Goal: Information Seeking & Learning: Learn about a topic

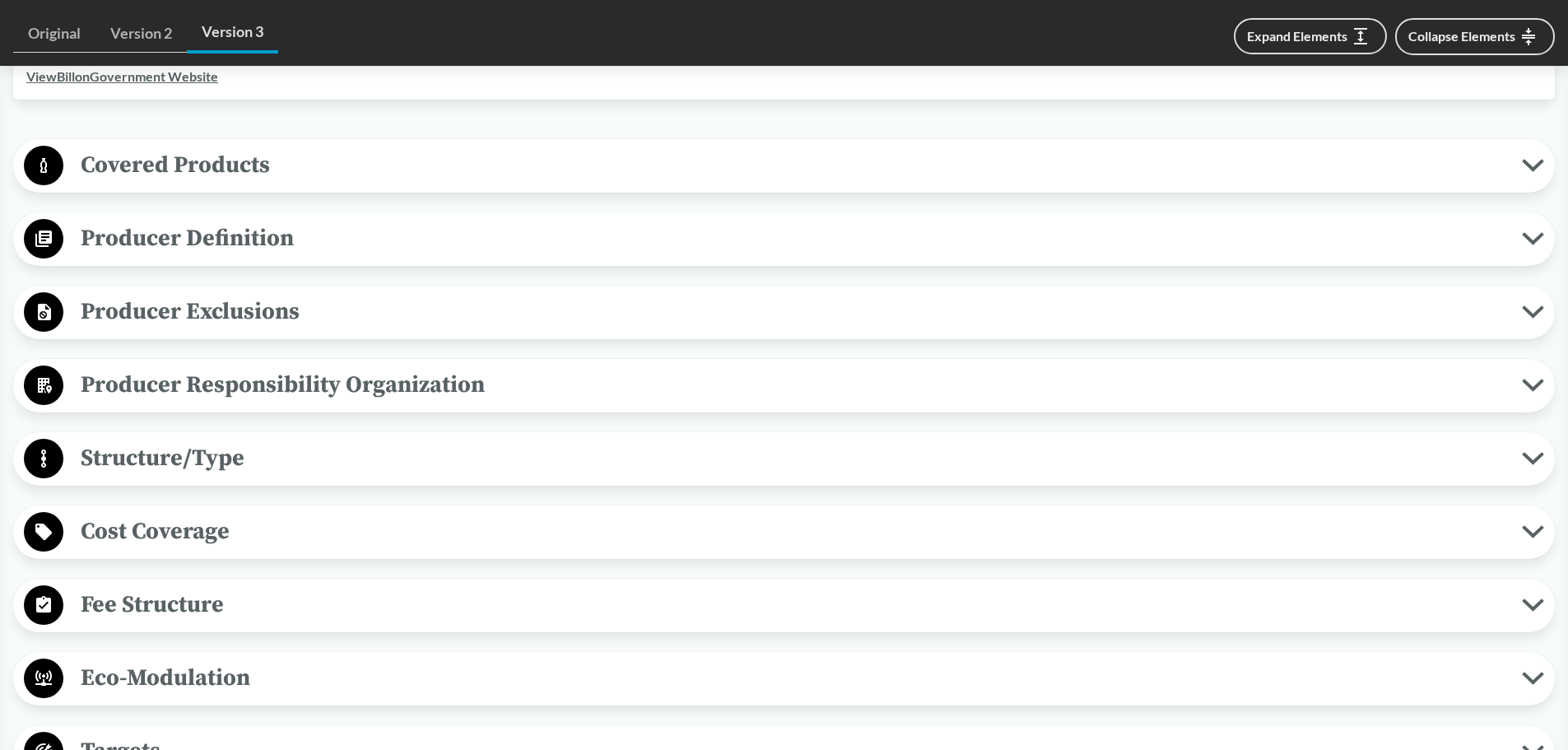
scroll to position [823, 0]
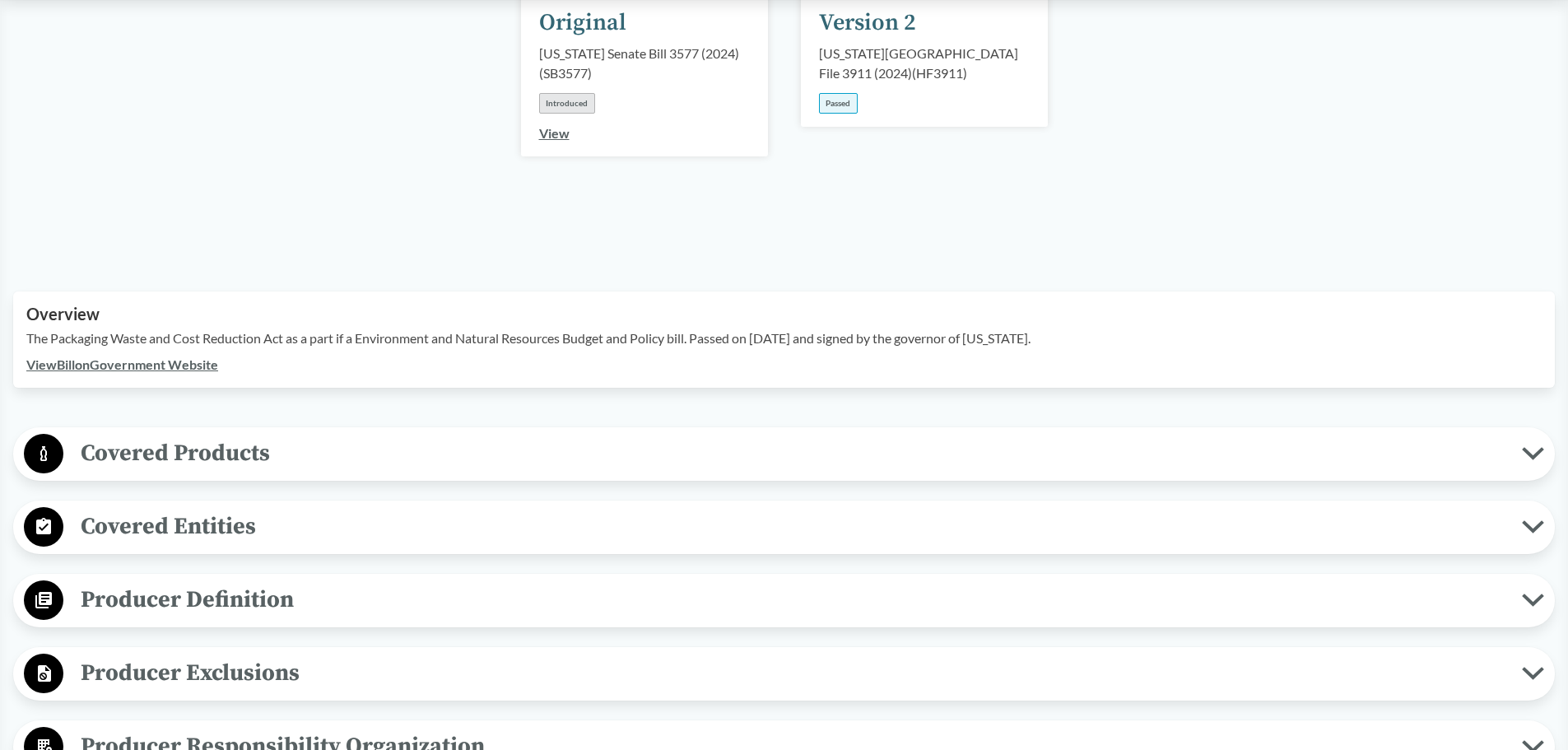
scroll to position [329, 0]
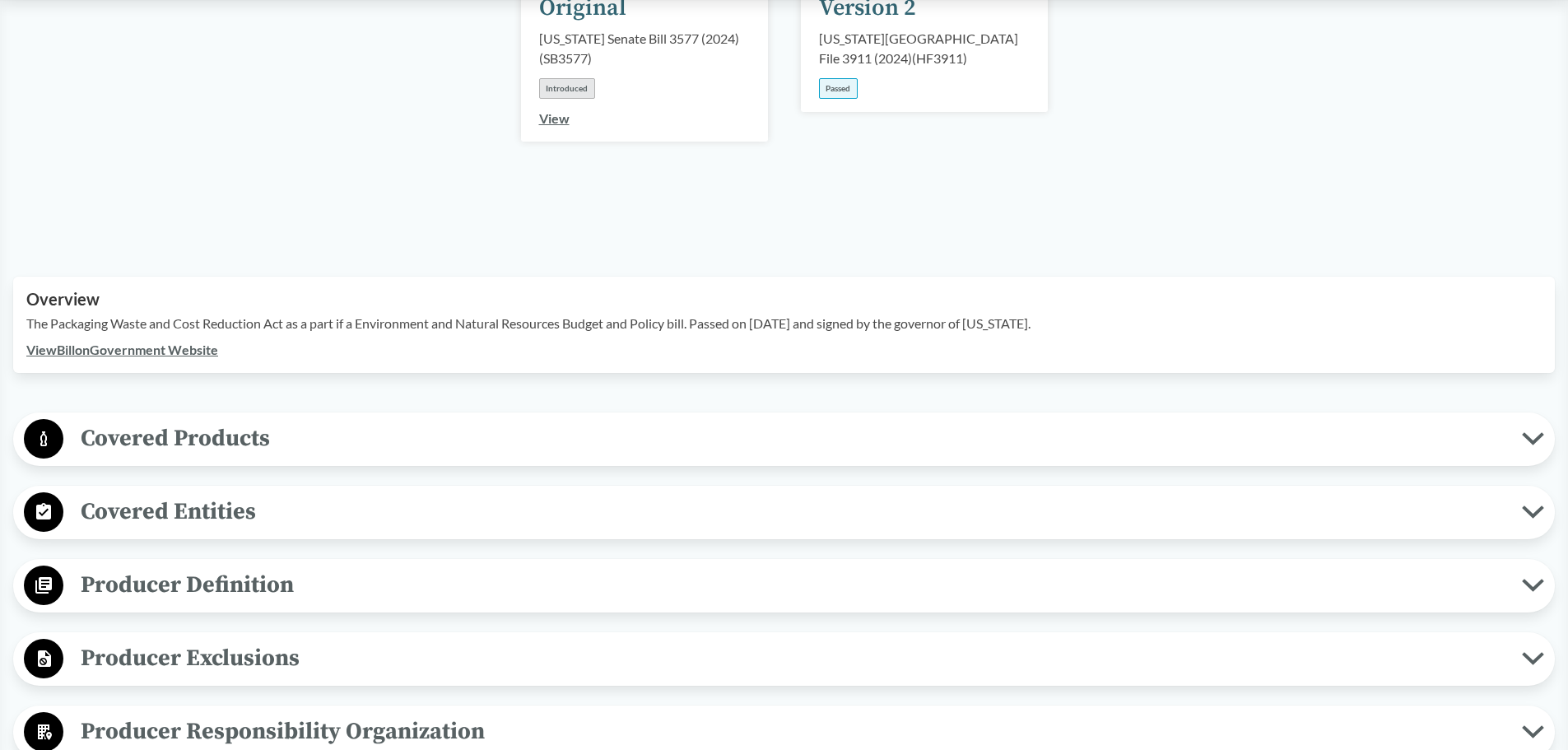
click at [363, 420] on span "Covered Products" at bounding box center [793, 439] width 1458 height 37
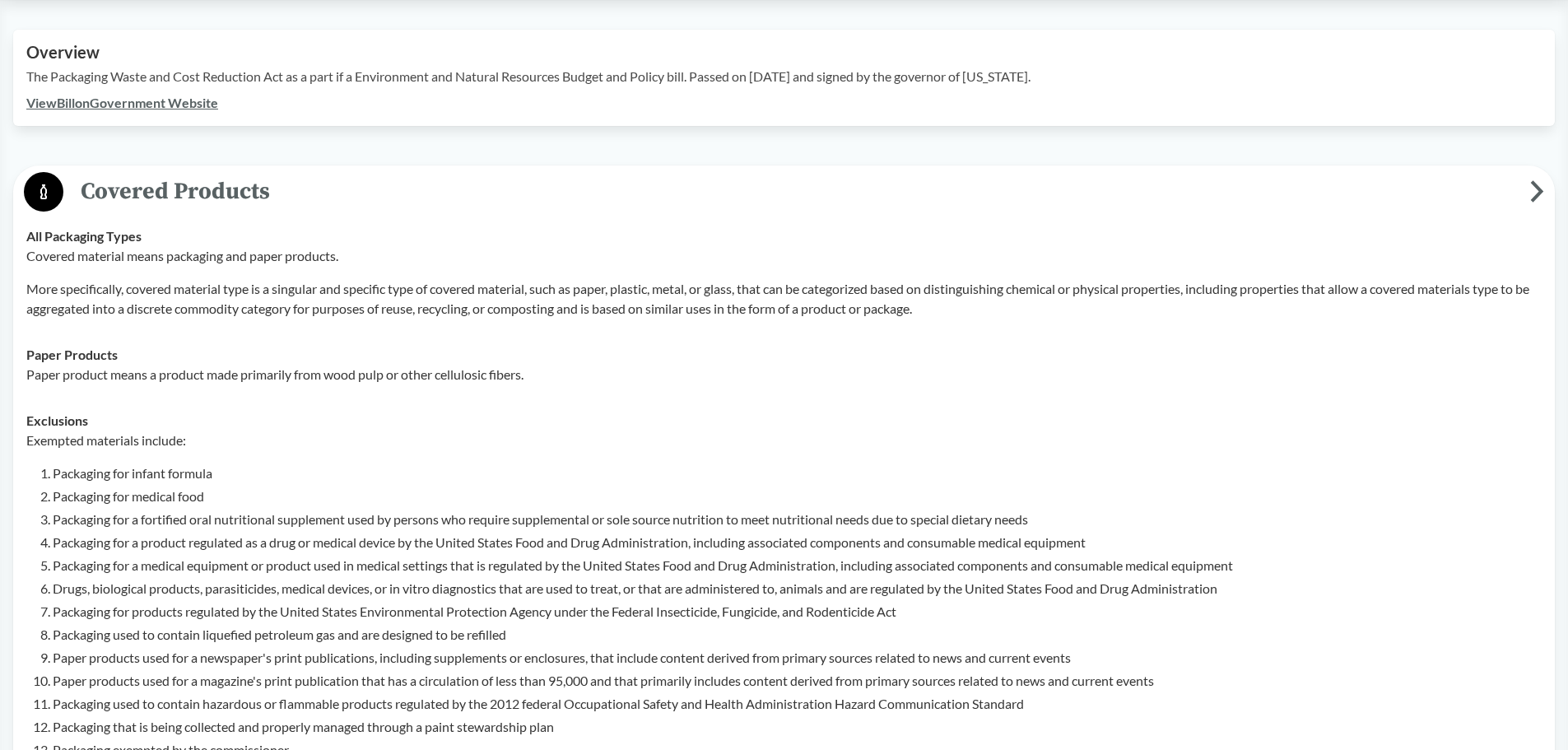
scroll to position [493, 0]
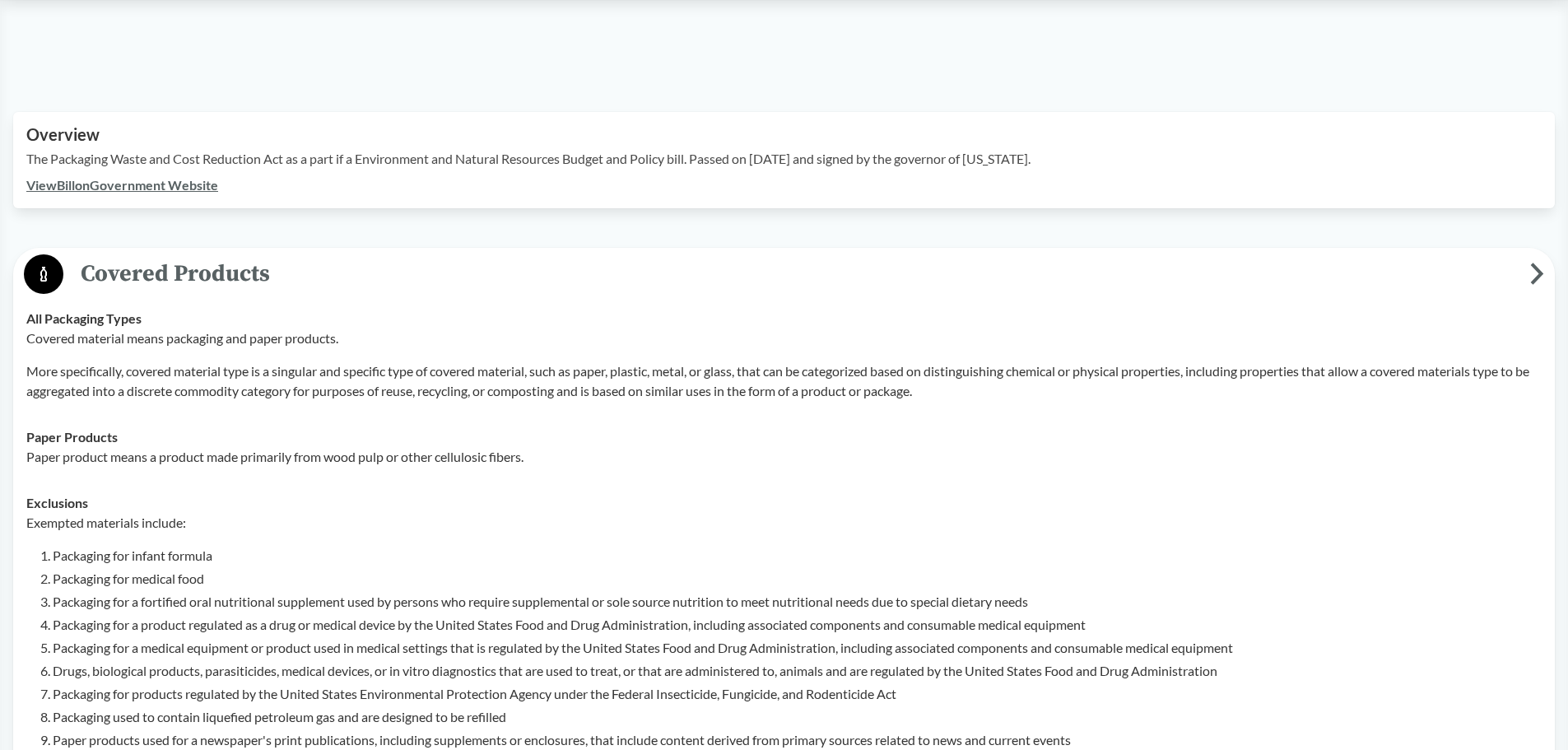
click at [422, 256] on span "Covered Products" at bounding box center [797, 274] width 1466 height 37
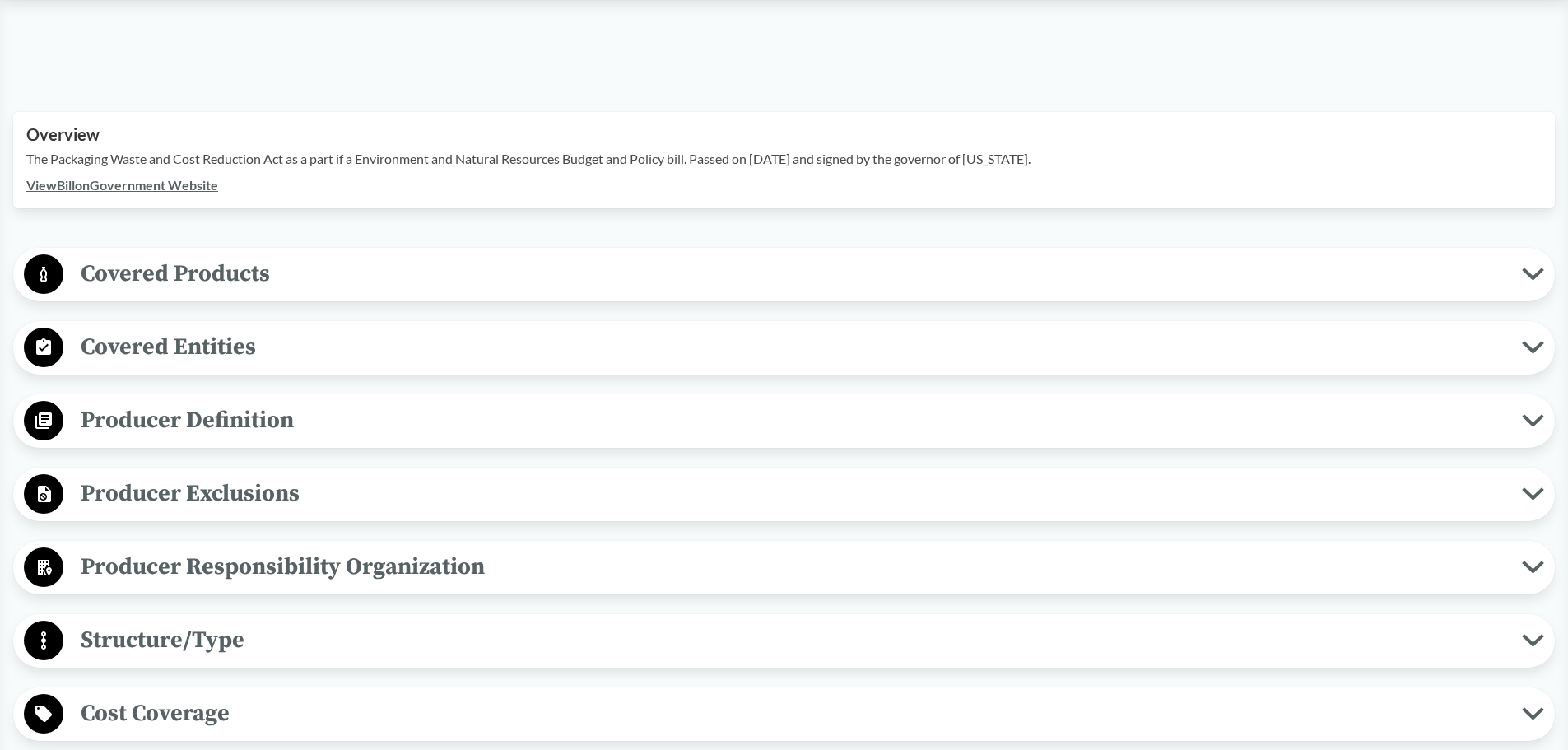
click at [398, 328] on span "Covered Entities" at bounding box center [793, 347] width 1458 height 37
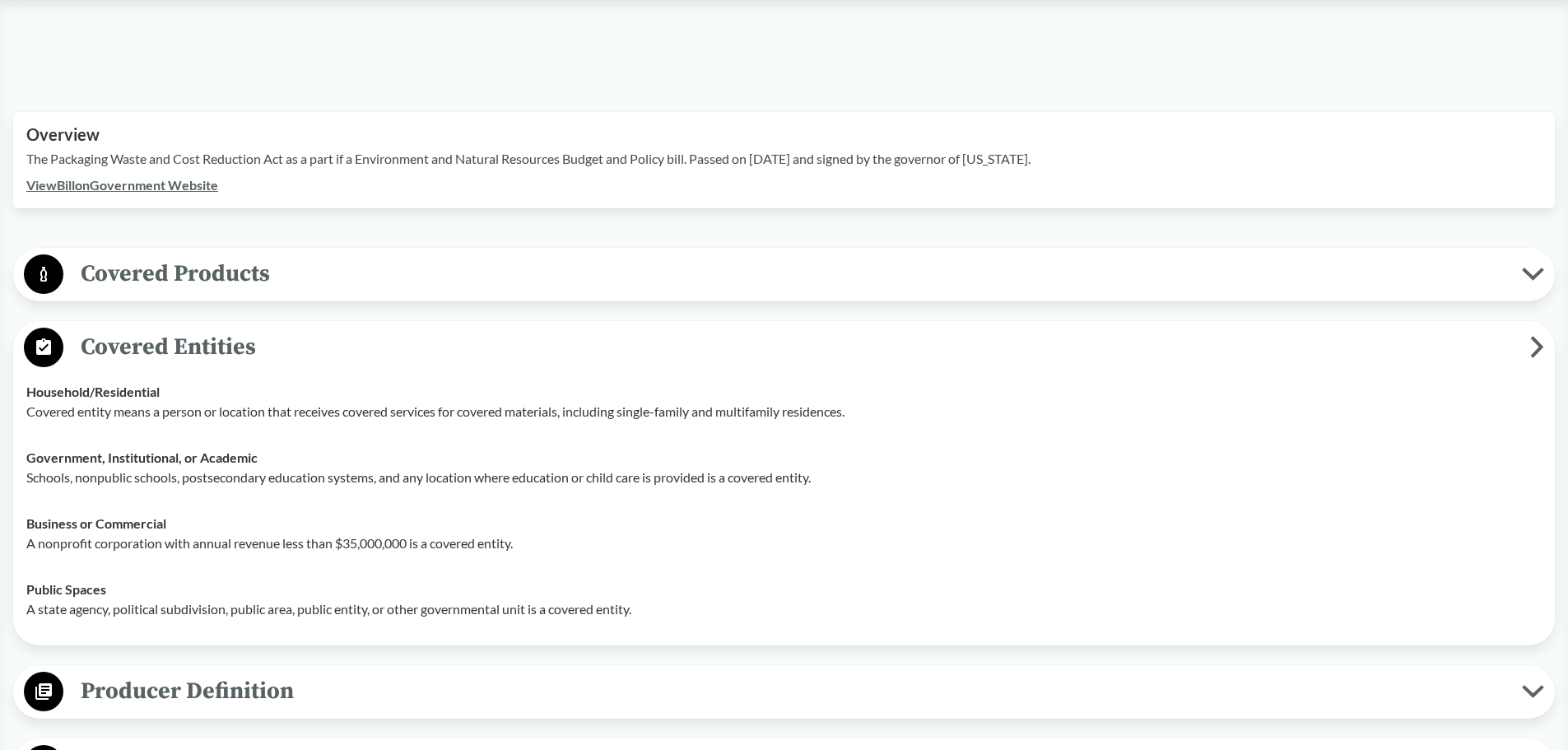
click at [398, 328] on span "Covered Entities" at bounding box center [797, 347] width 1466 height 37
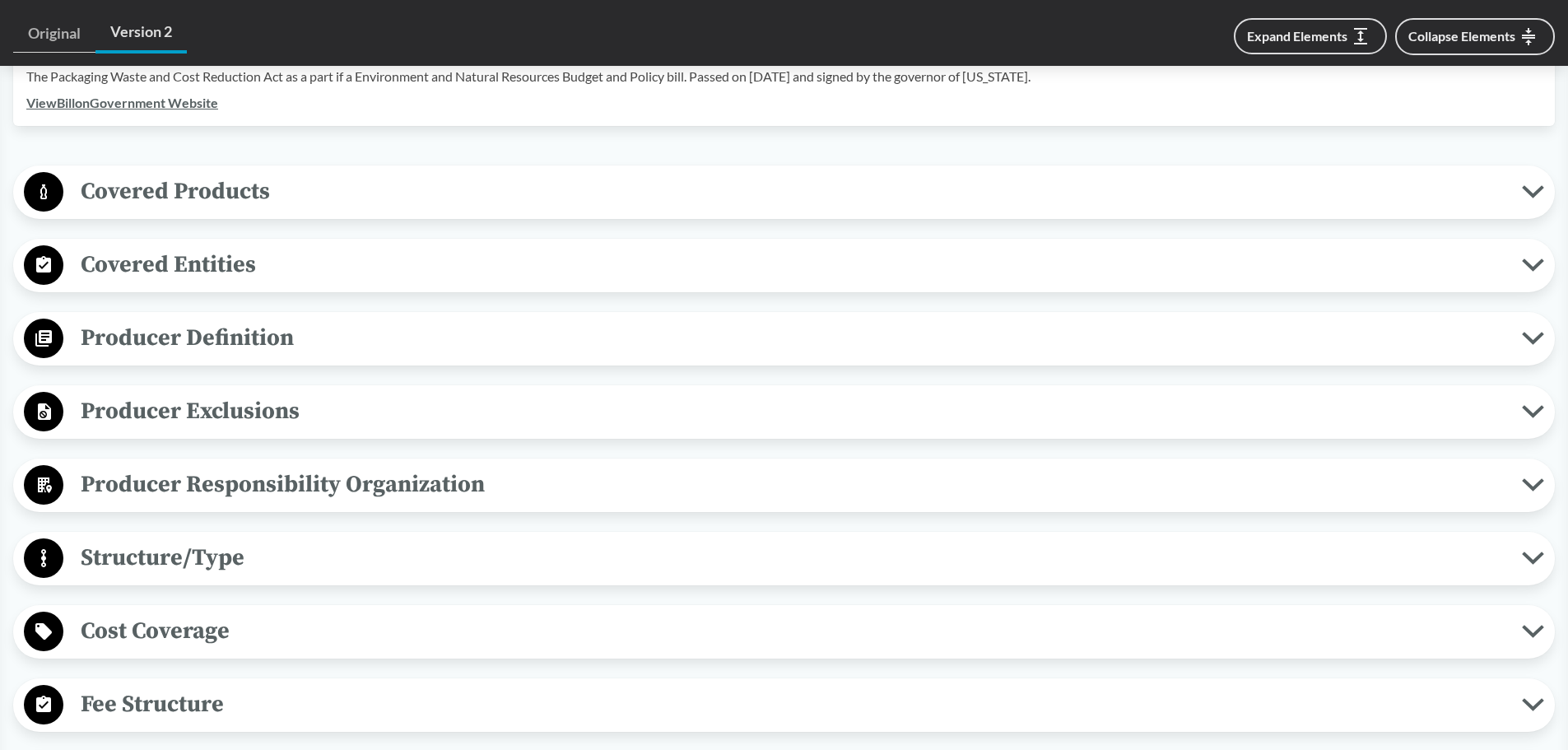
scroll to position [659, 0]
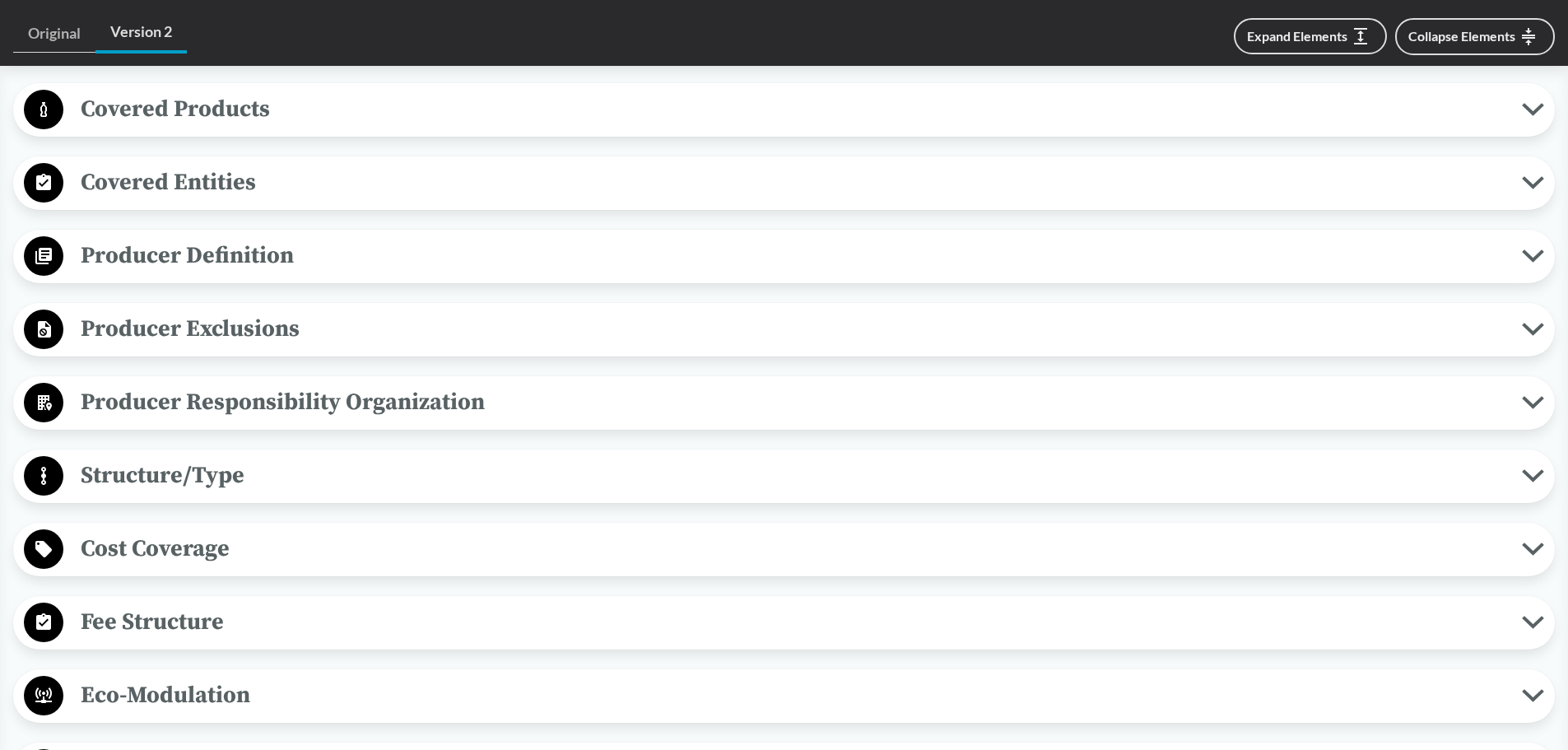
click at [378, 391] on span "Producer Responsibility Organization" at bounding box center [793, 402] width 1458 height 37
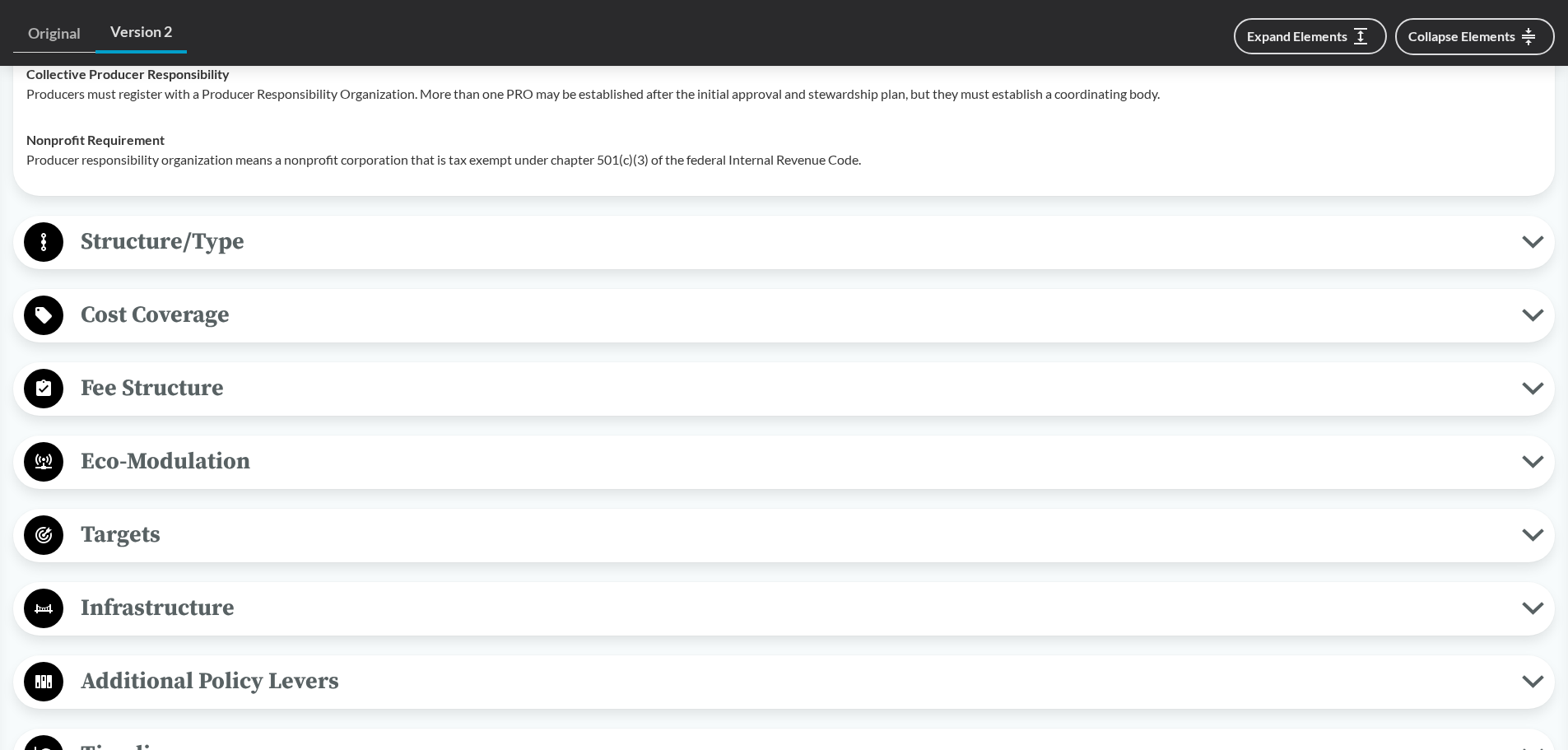
scroll to position [1070, 0]
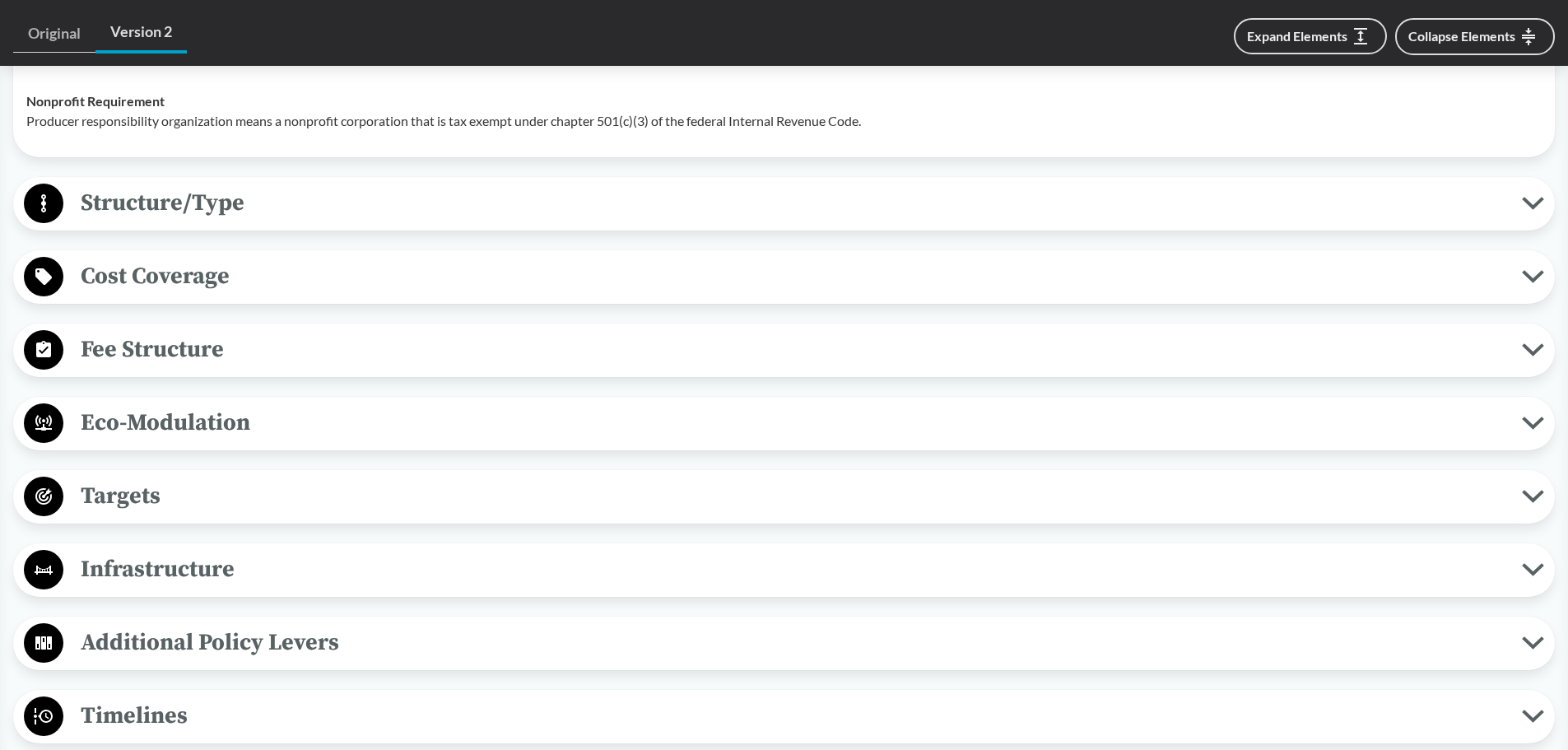
click at [298, 482] on span "Targets" at bounding box center [793, 496] width 1458 height 37
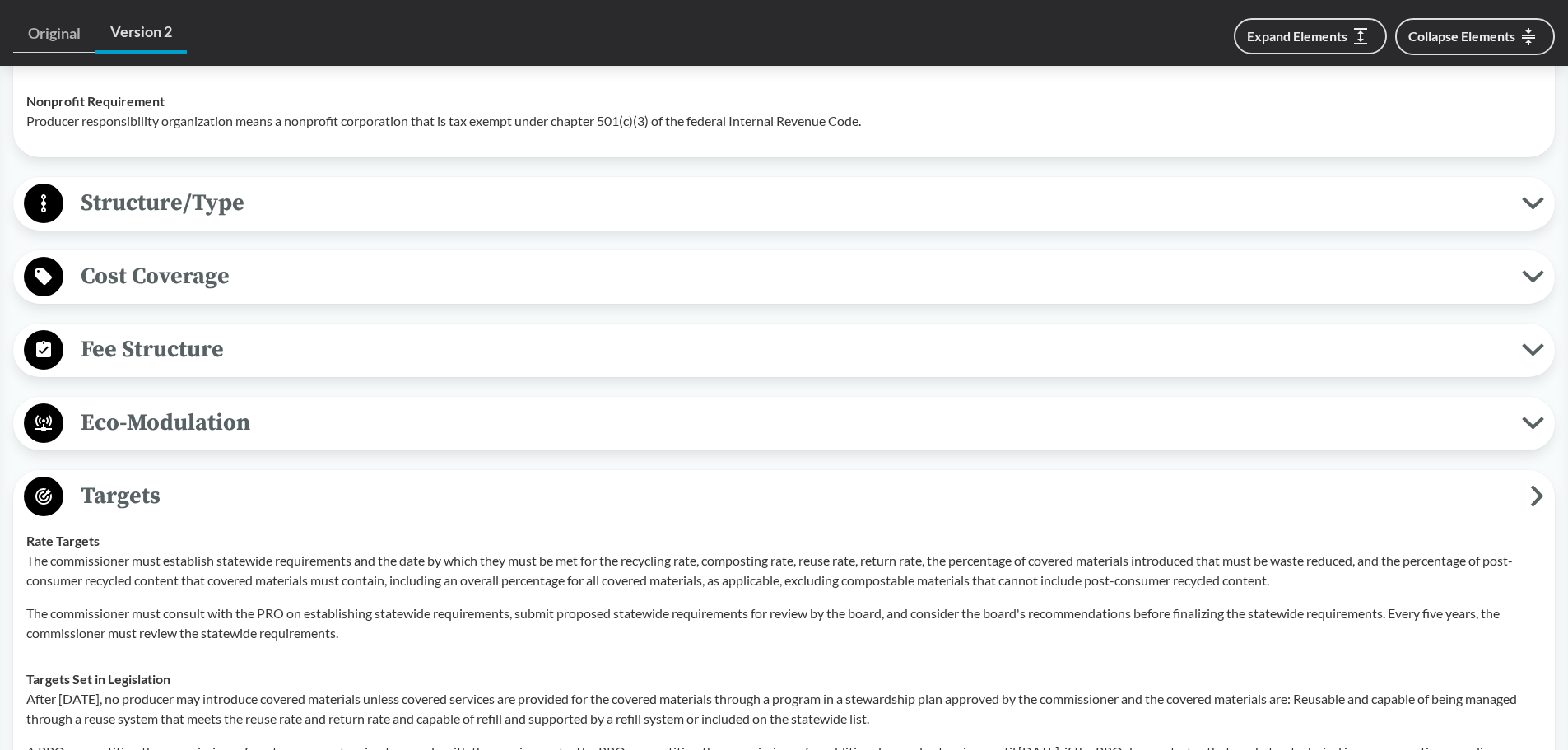
click at [298, 482] on span "Targets" at bounding box center [797, 496] width 1466 height 37
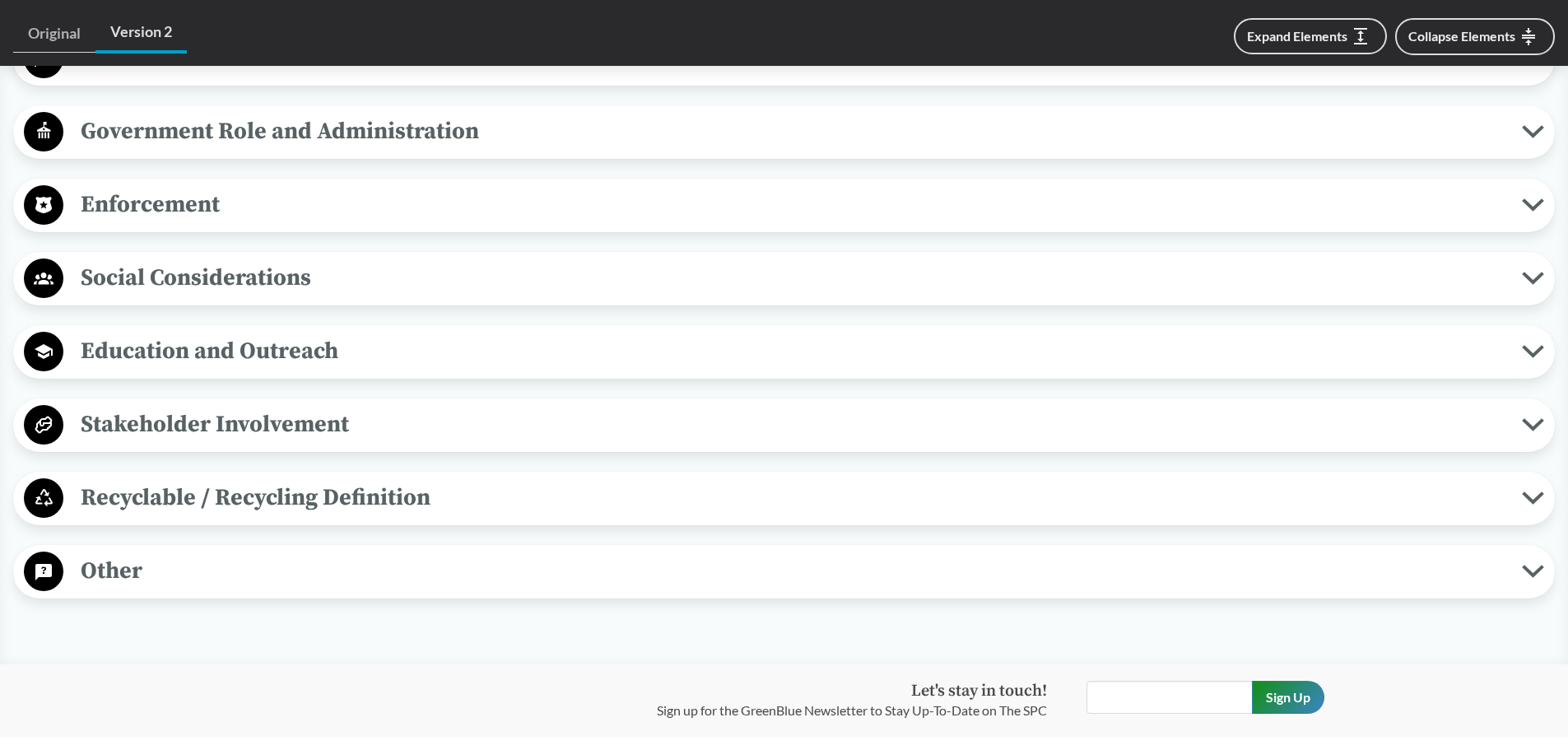
scroll to position [1729, 0]
click at [300, 485] on span "Recyclable / Recycling Definition" at bounding box center [793, 496] width 1458 height 37
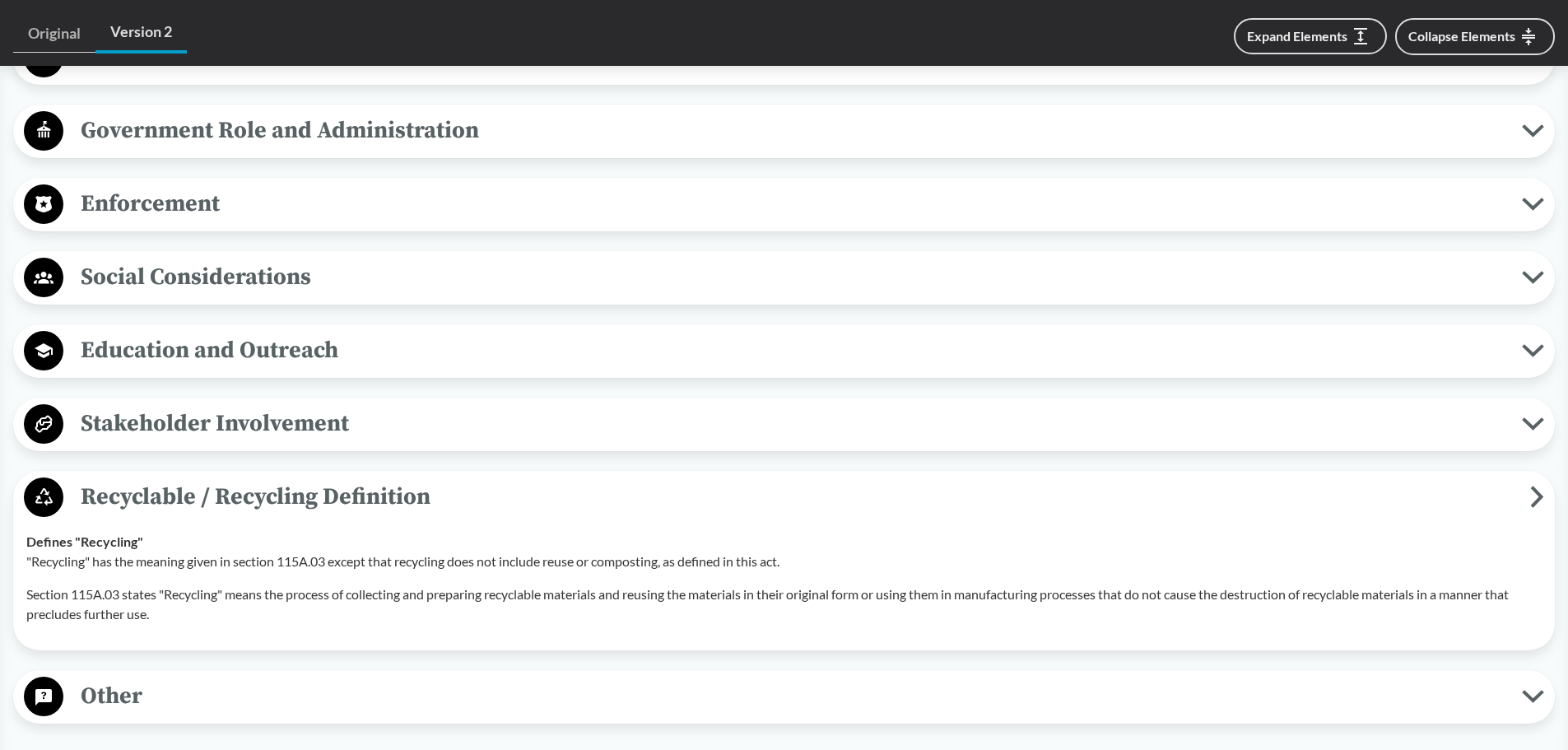
click at [325, 478] on span "Recyclable / Recycling Definition" at bounding box center [797, 496] width 1466 height 37
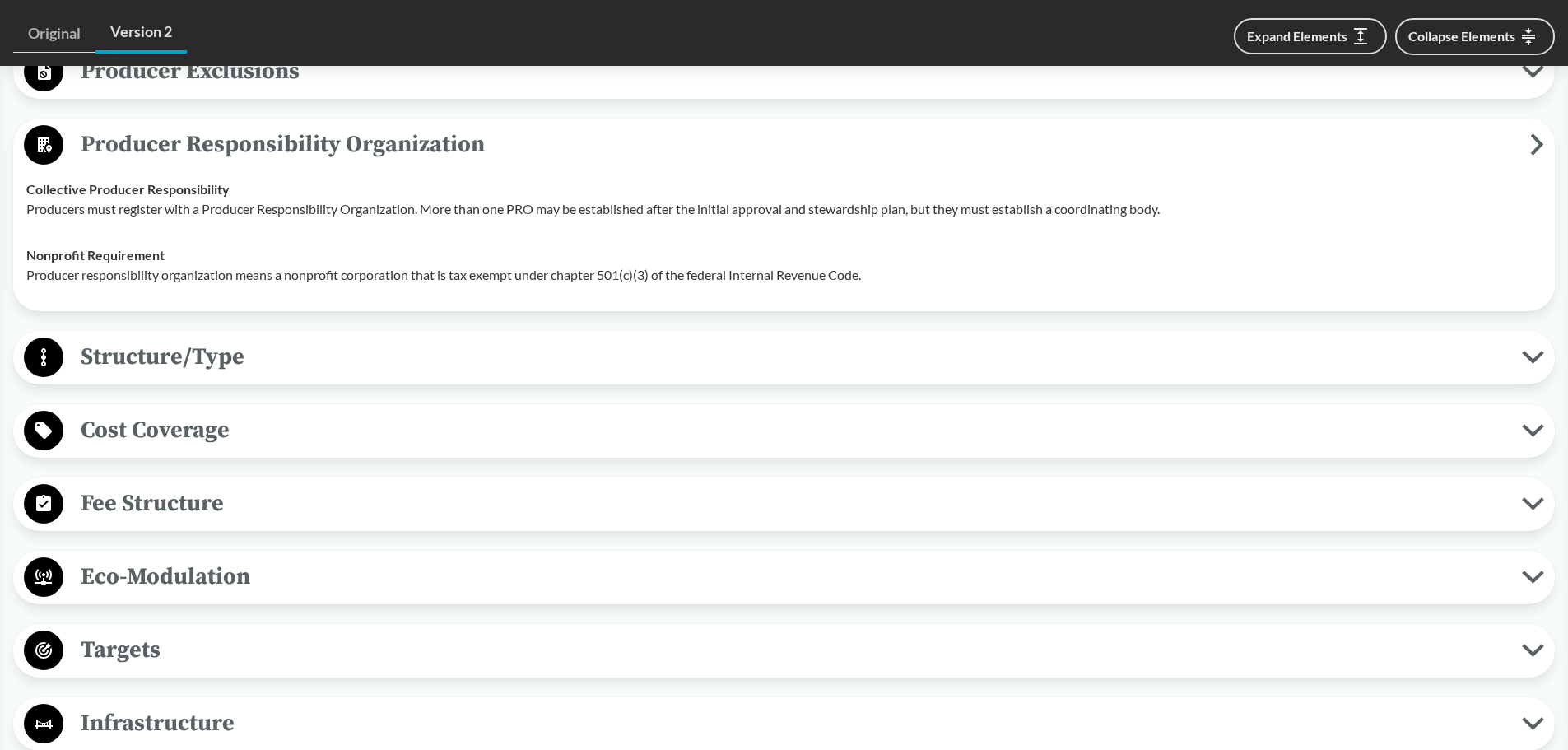
scroll to position [906, 0]
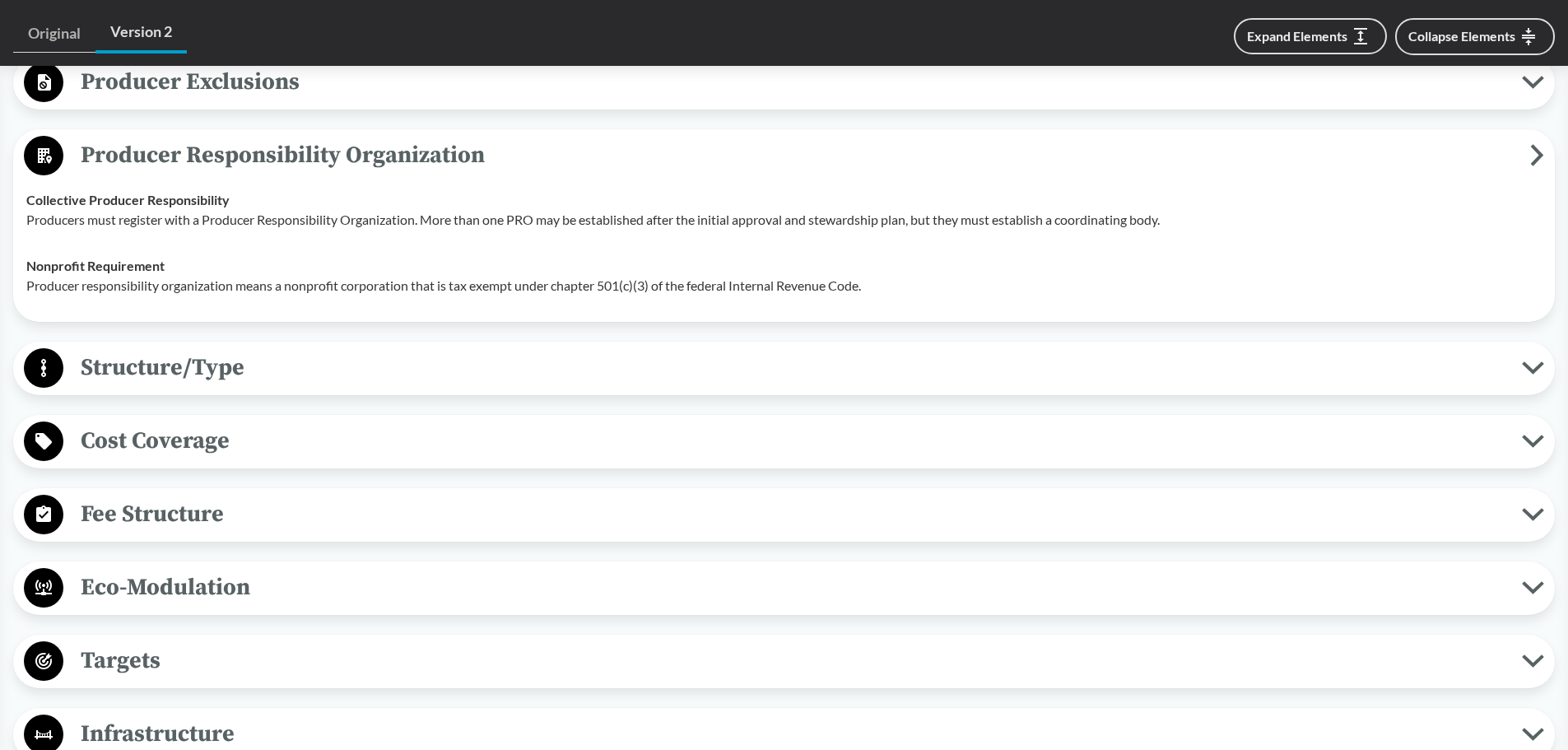
click at [386, 137] on span "Producer Responsibility Organization" at bounding box center [797, 156] width 1466 height 37
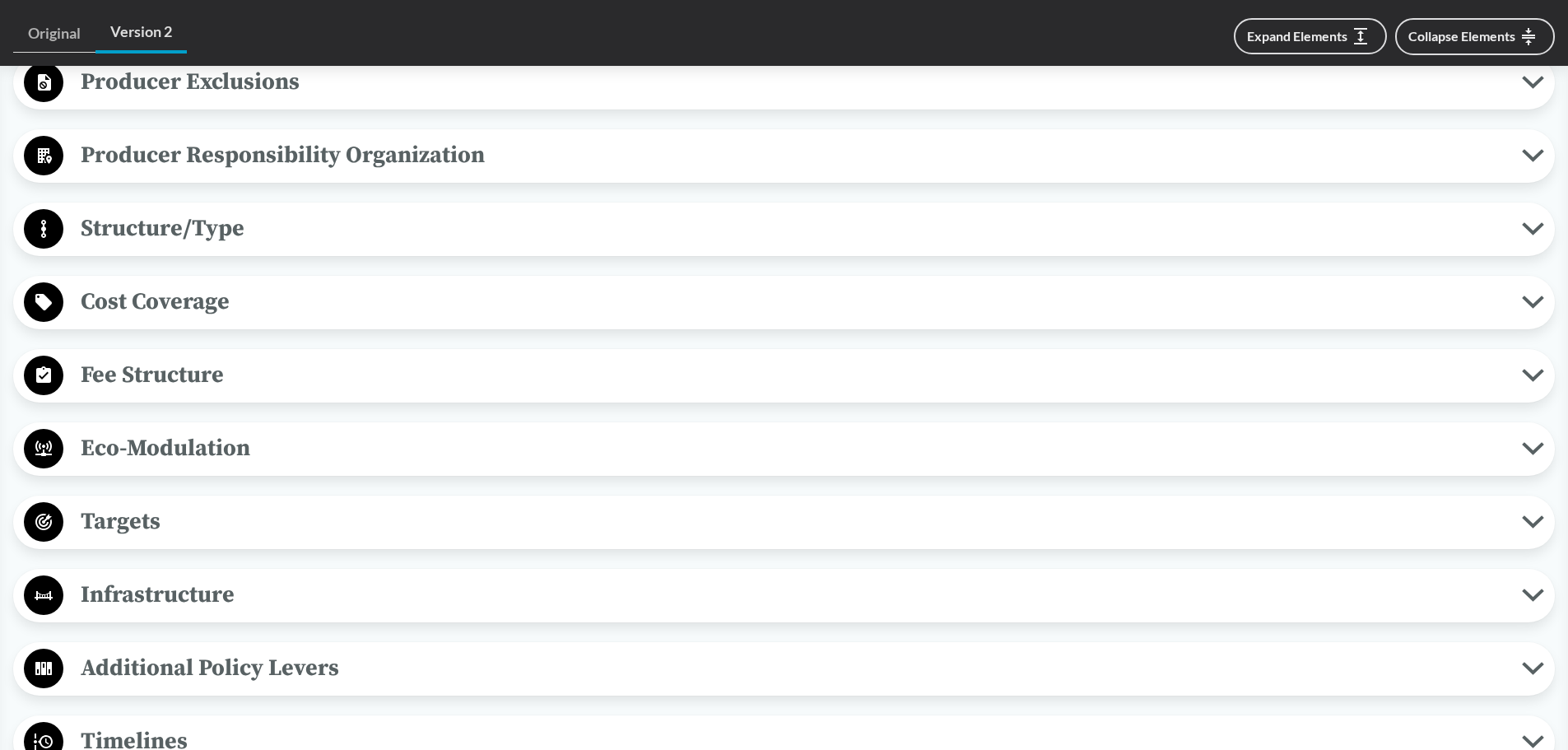
click at [386, 137] on span "Producer Responsibility Organization" at bounding box center [793, 156] width 1458 height 37
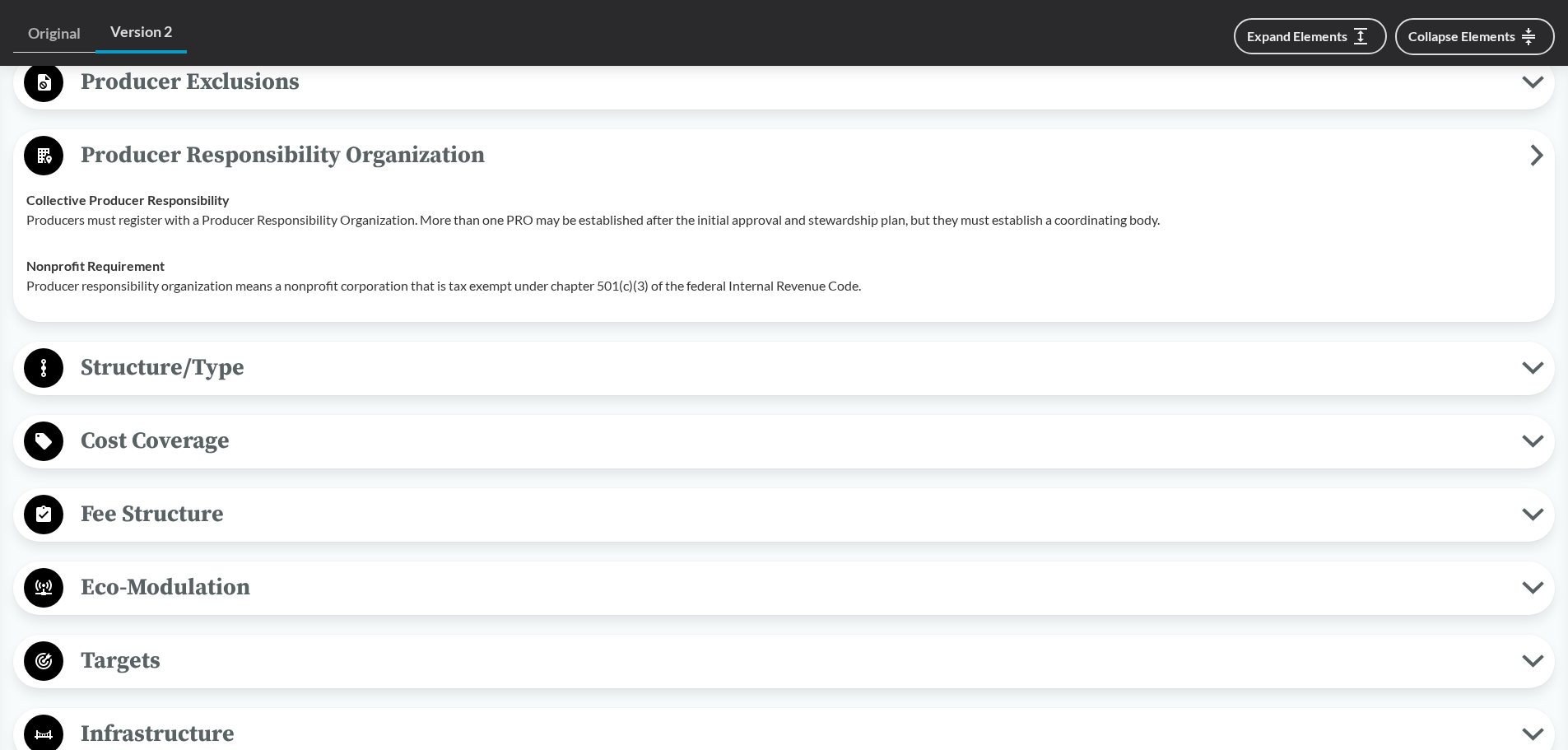
click at [317, 137] on span "Producer Responsibility Organization" at bounding box center [797, 156] width 1466 height 37
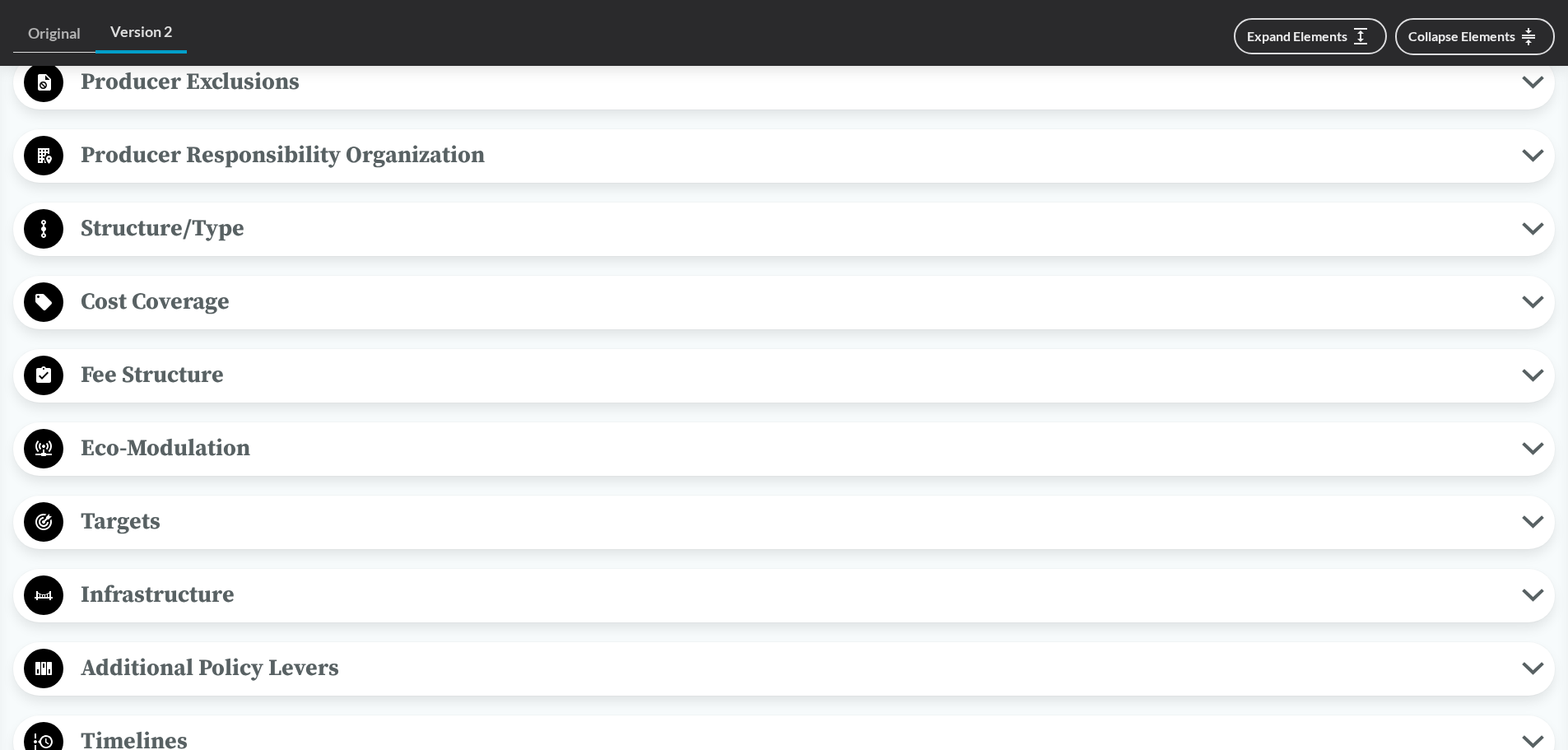
click at [343, 430] on span "Eco-Modulation" at bounding box center [793, 448] width 1458 height 37
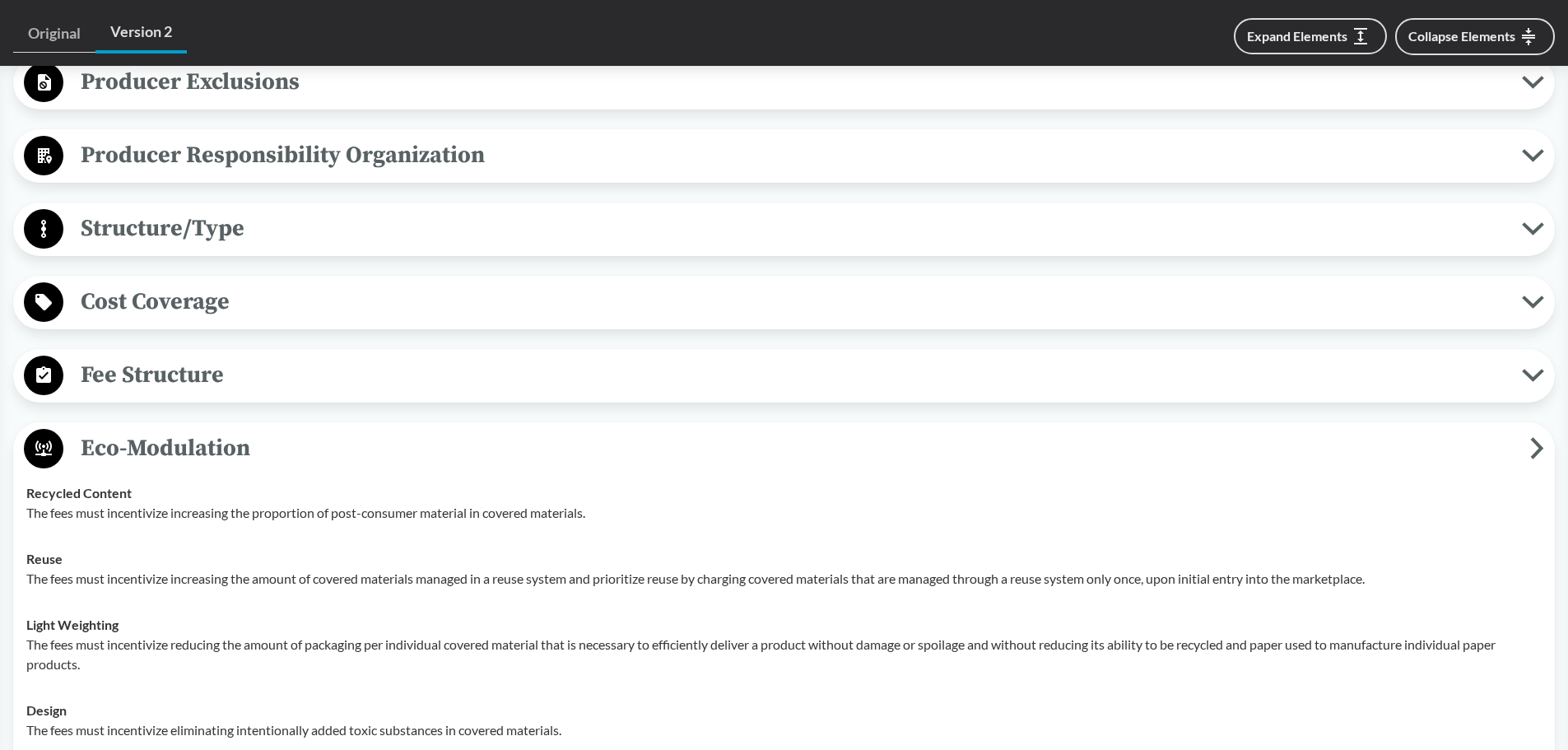
click at [343, 430] on span "Eco-Modulation" at bounding box center [797, 448] width 1466 height 37
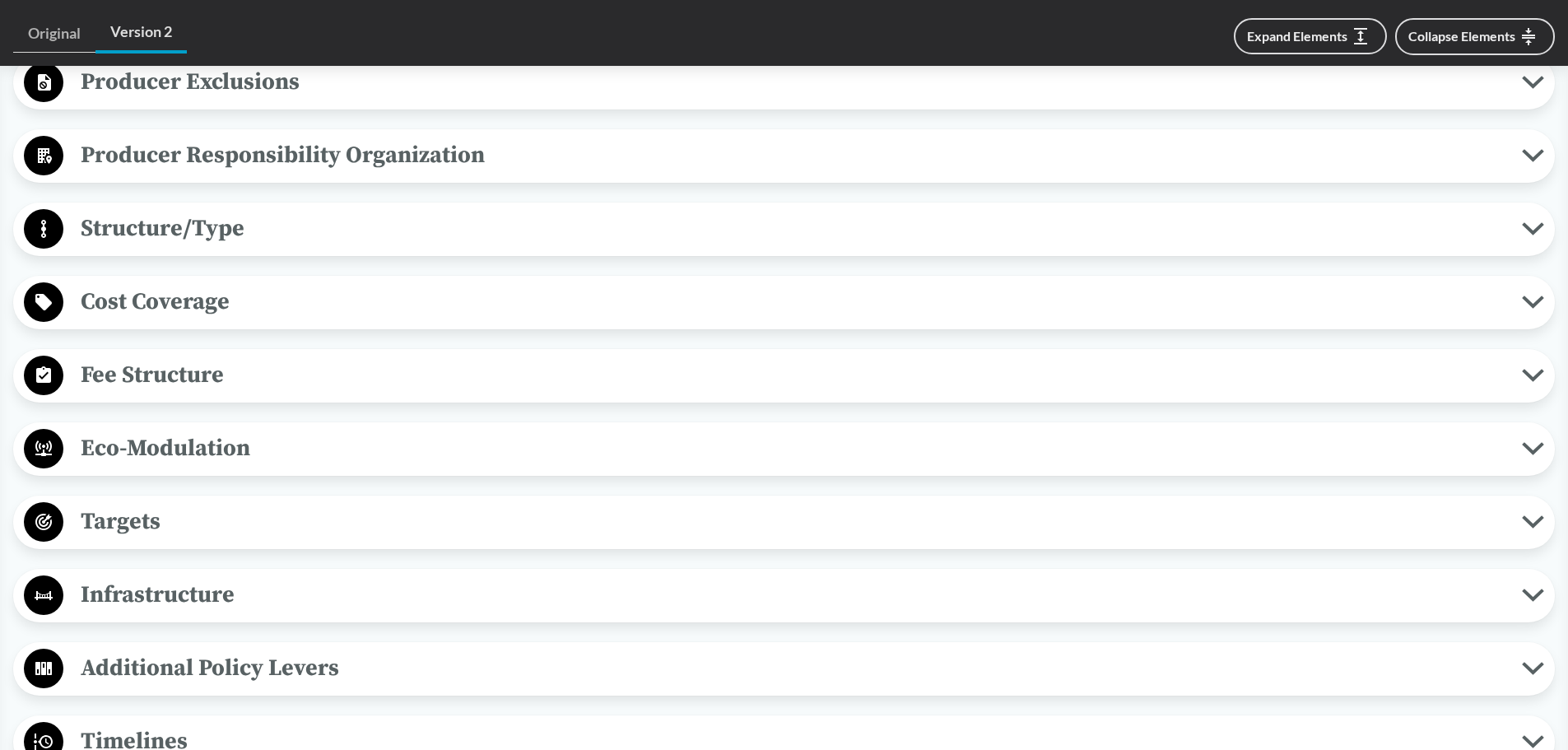
click at [373, 356] on span "Fee Structure" at bounding box center [793, 375] width 1458 height 37
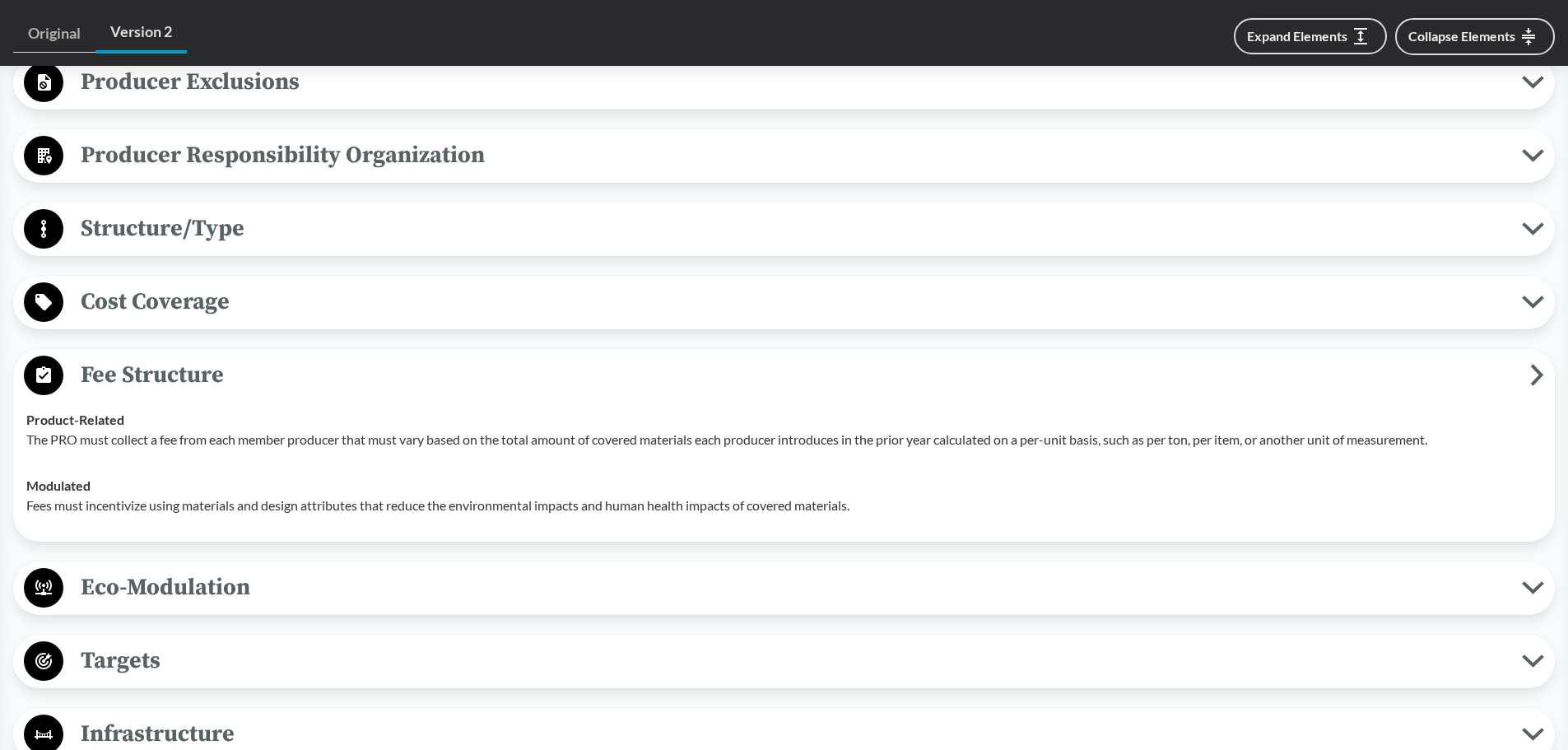
click at [373, 356] on span "Fee Structure" at bounding box center [797, 375] width 1466 height 37
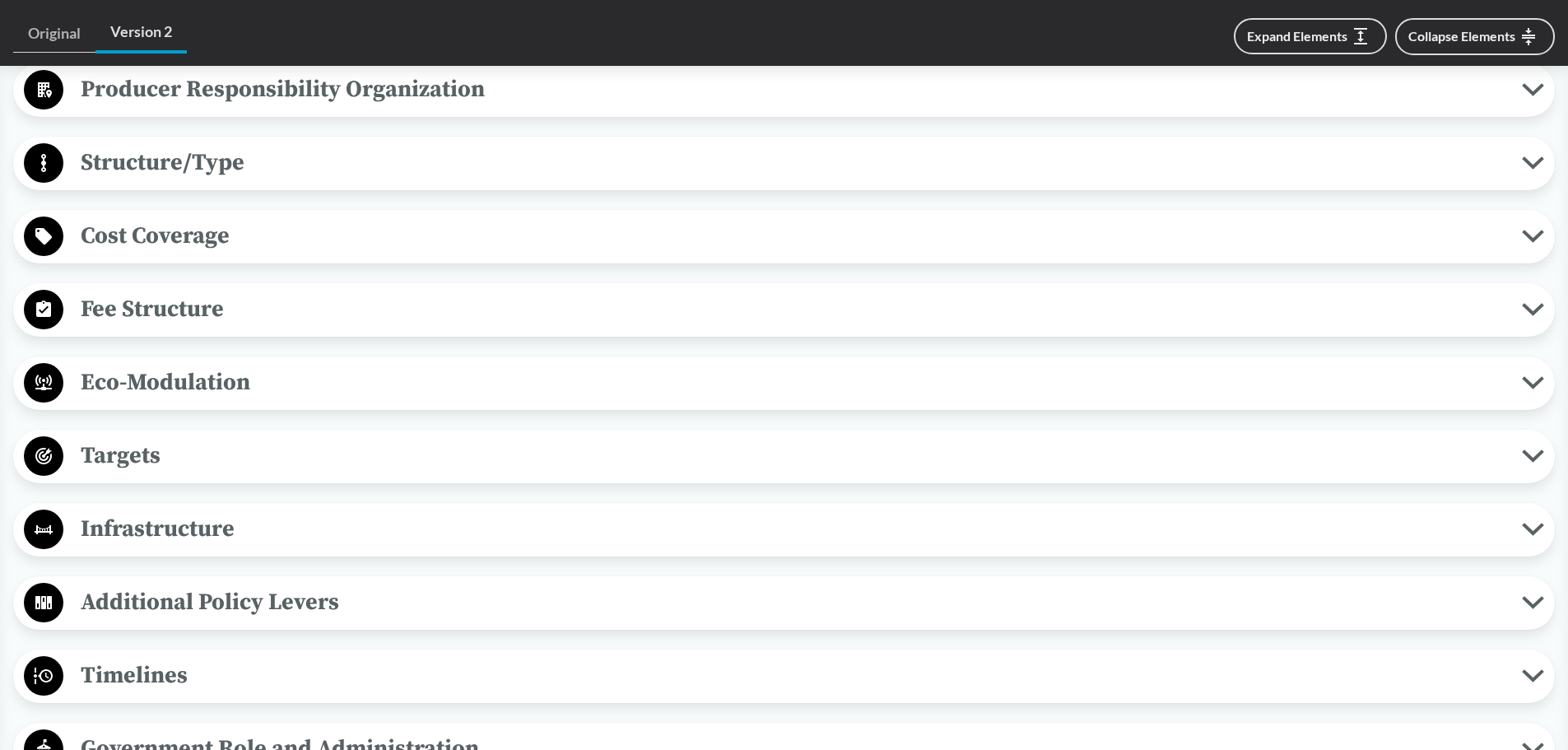
scroll to position [1152, 0]
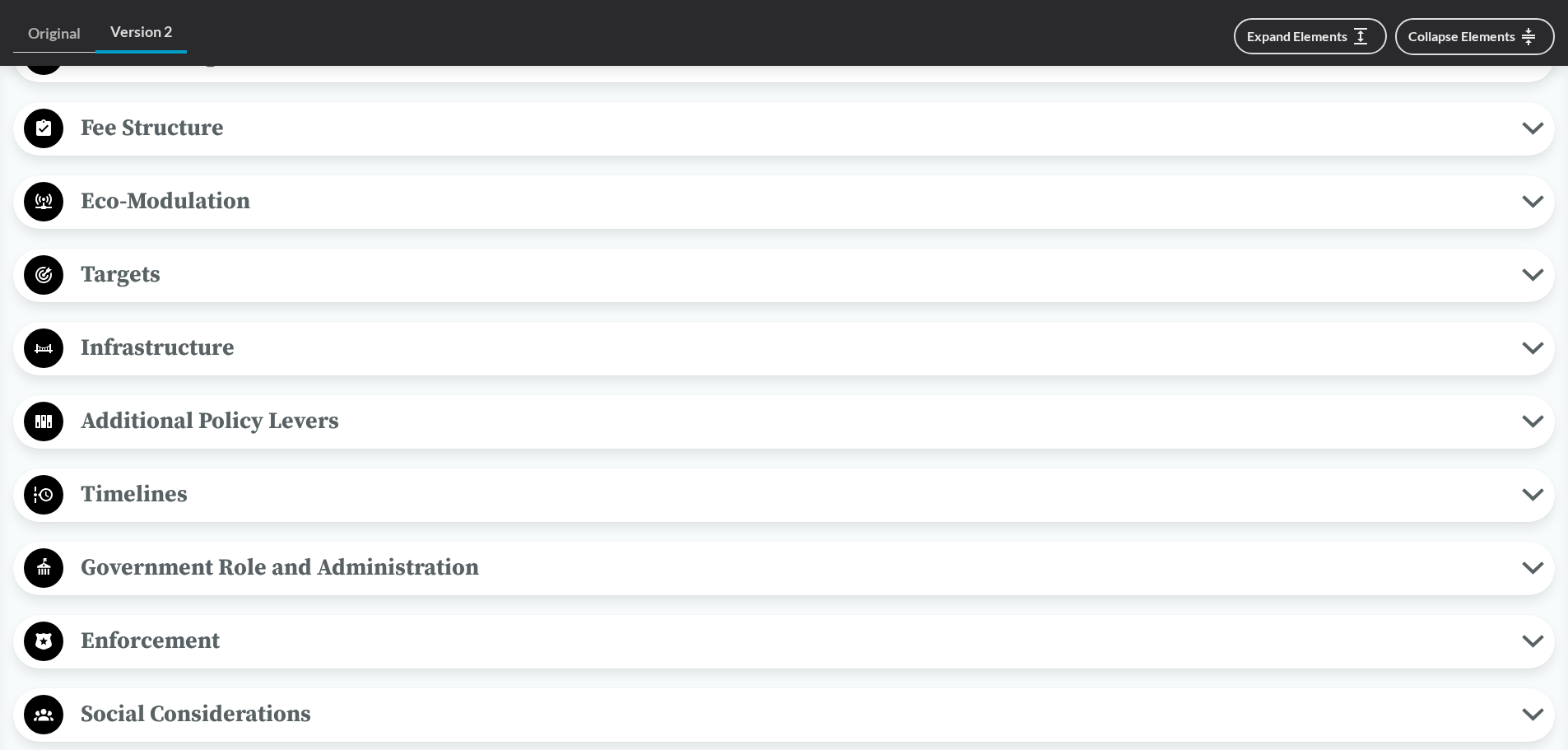
click at [390, 334] on span "Infrastructure" at bounding box center [793, 348] width 1458 height 37
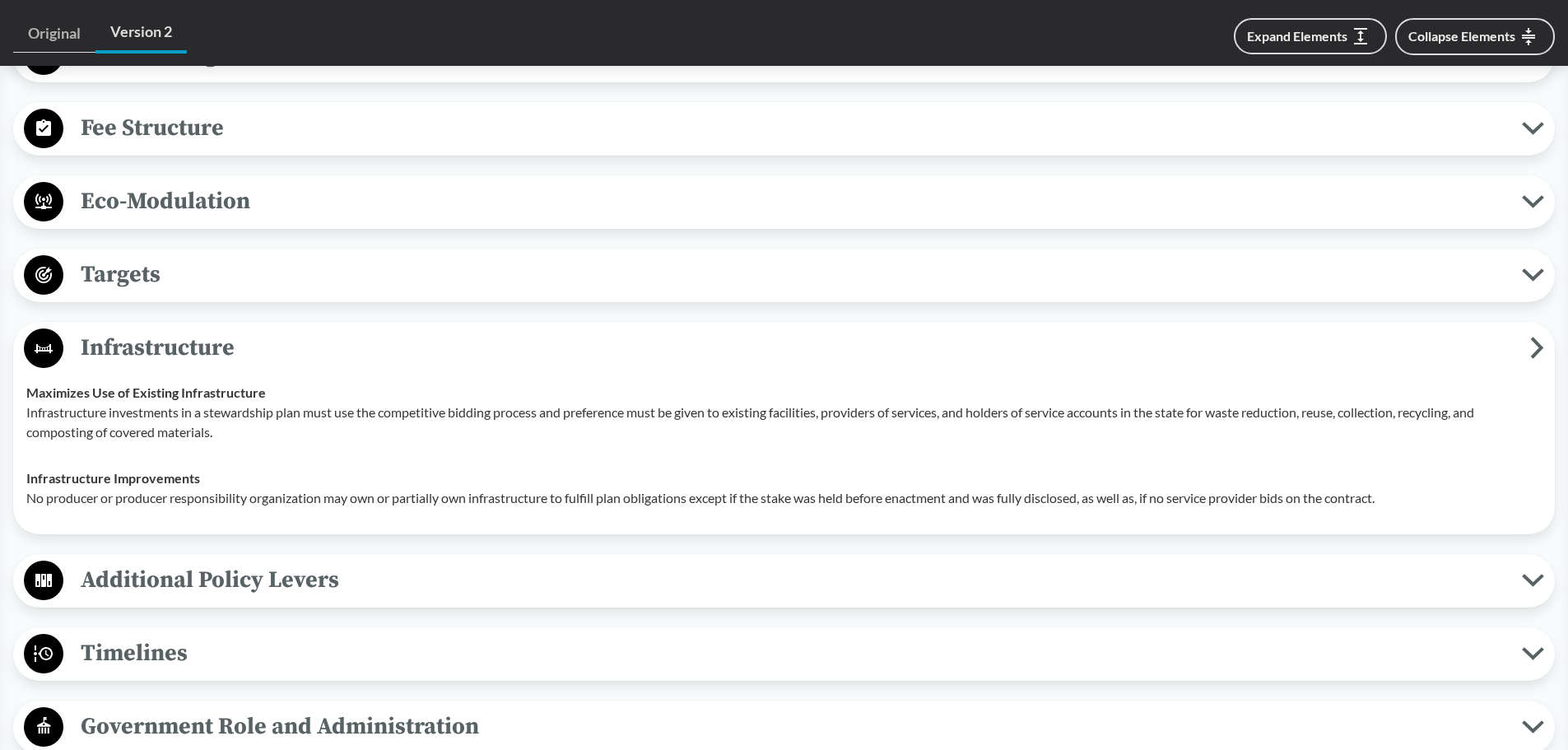
click at [390, 334] on span "Infrastructure" at bounding box center [797, 348] width 1466 height 37
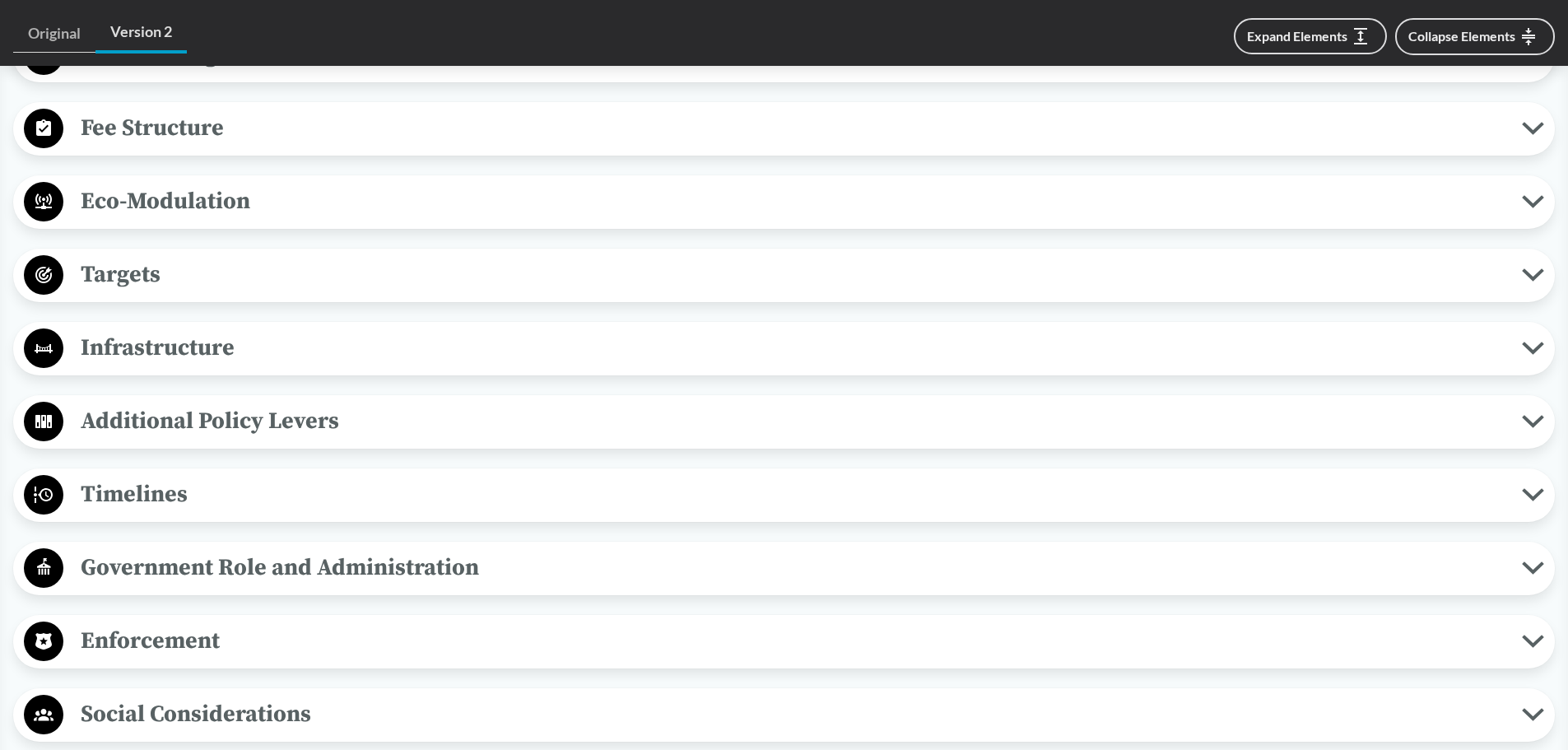
click at [370, 402] on span "Additional Policy Levers" at bounding box center [793, 421] width 1458 height 37
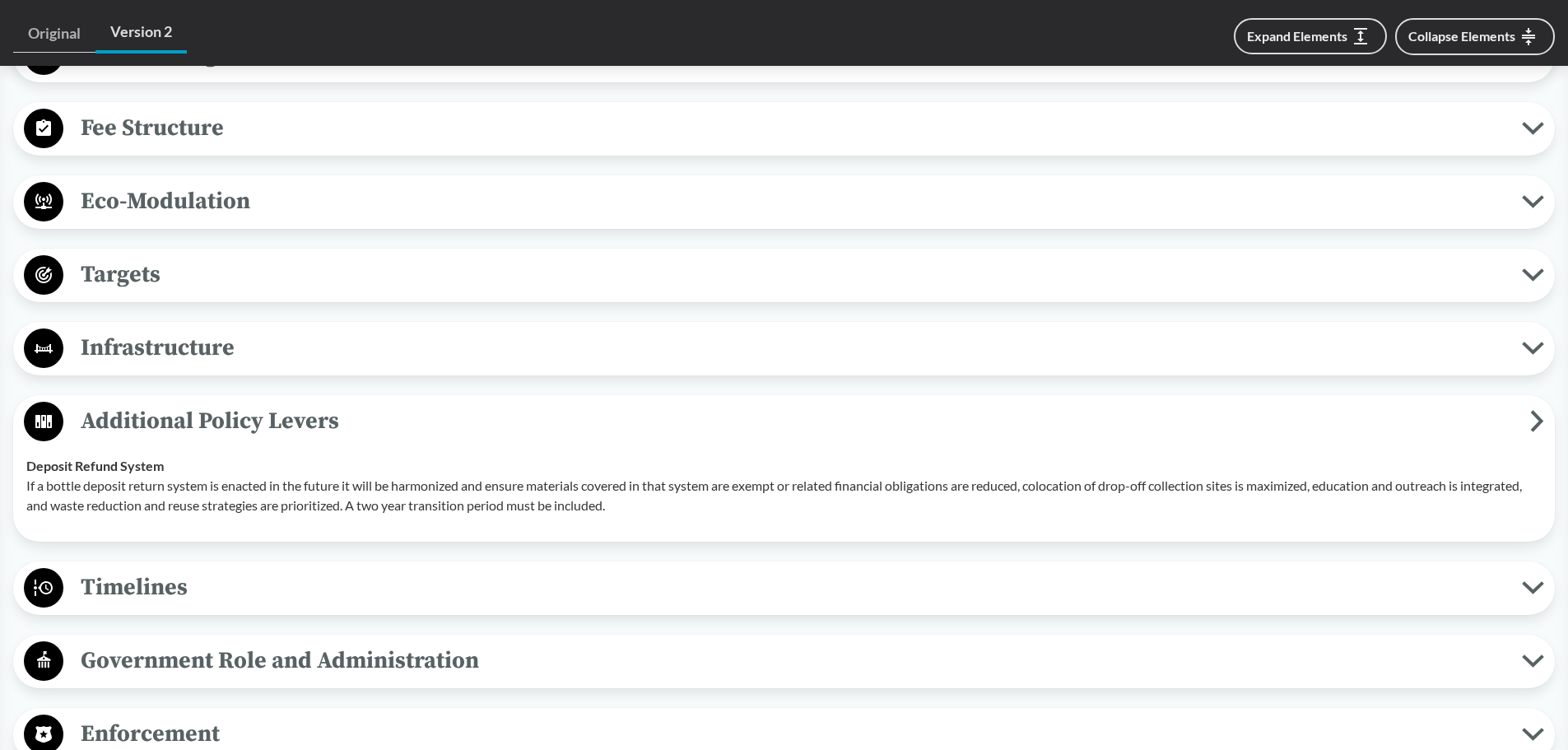
click at [370, 402] on span "Additional Policy Levers" at bounding box center [797, 421] width 1466 height 37
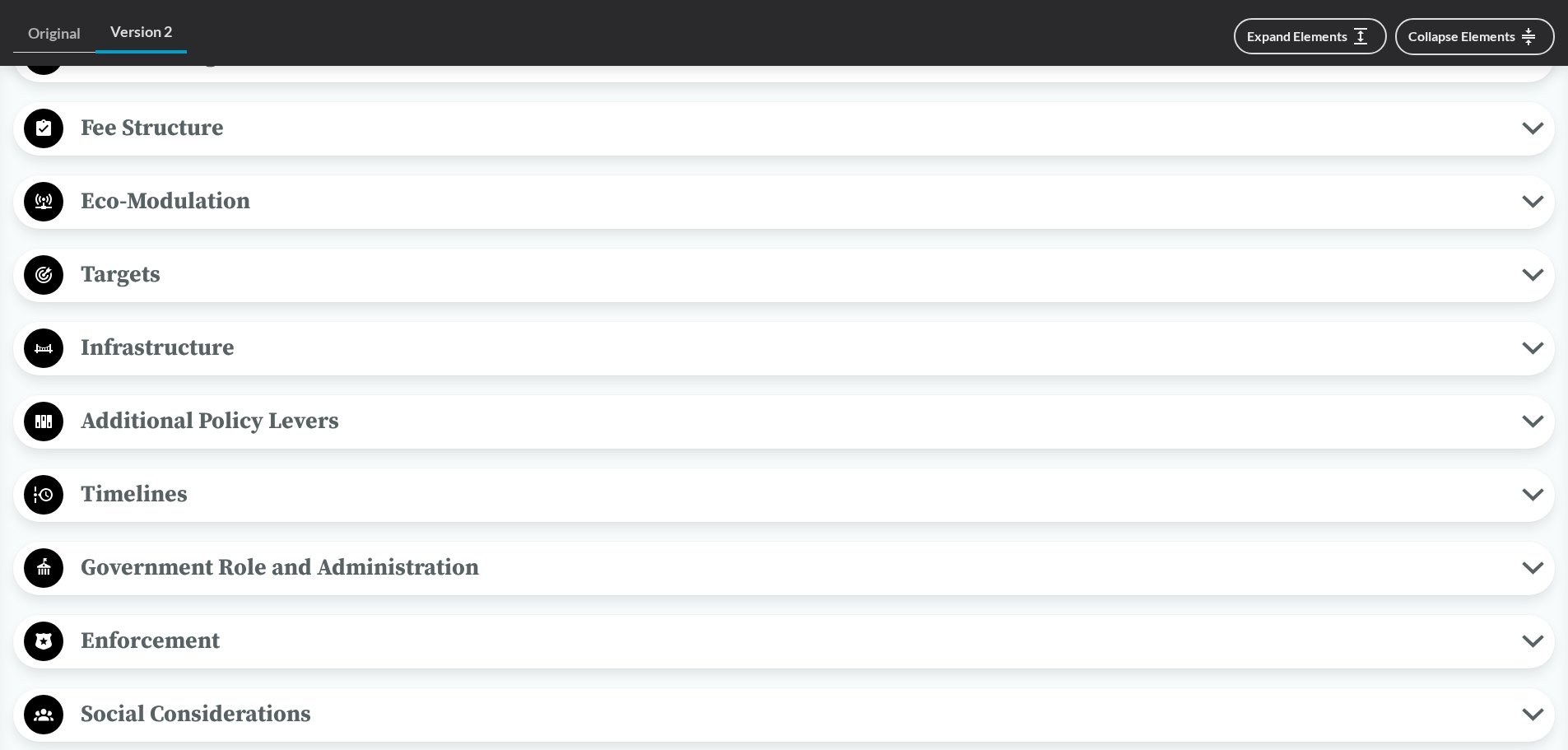
click at [347, 476] on span "Timelines" at bounding box center [793, 494] width 1458 height 37
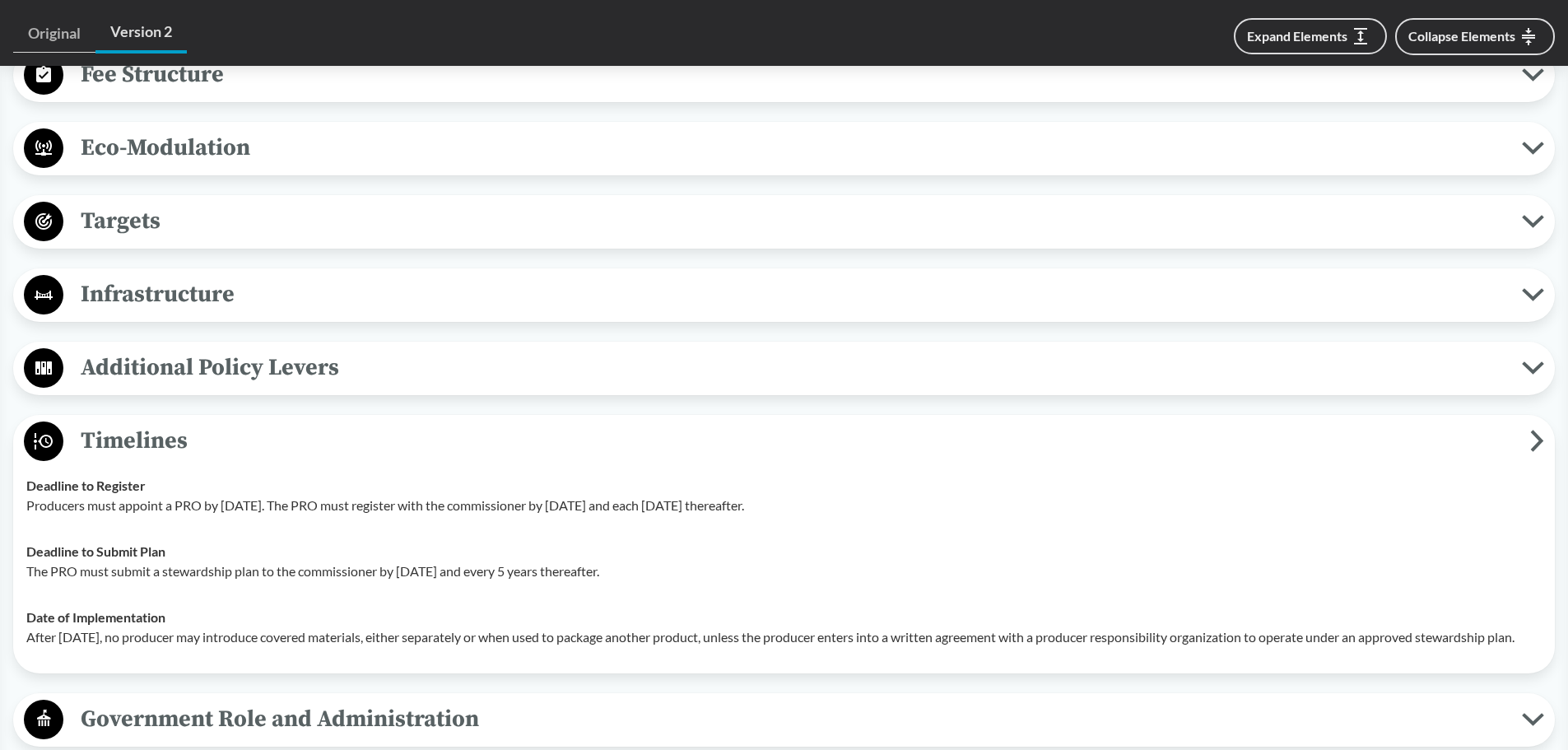
scroll to position [1235, 0]
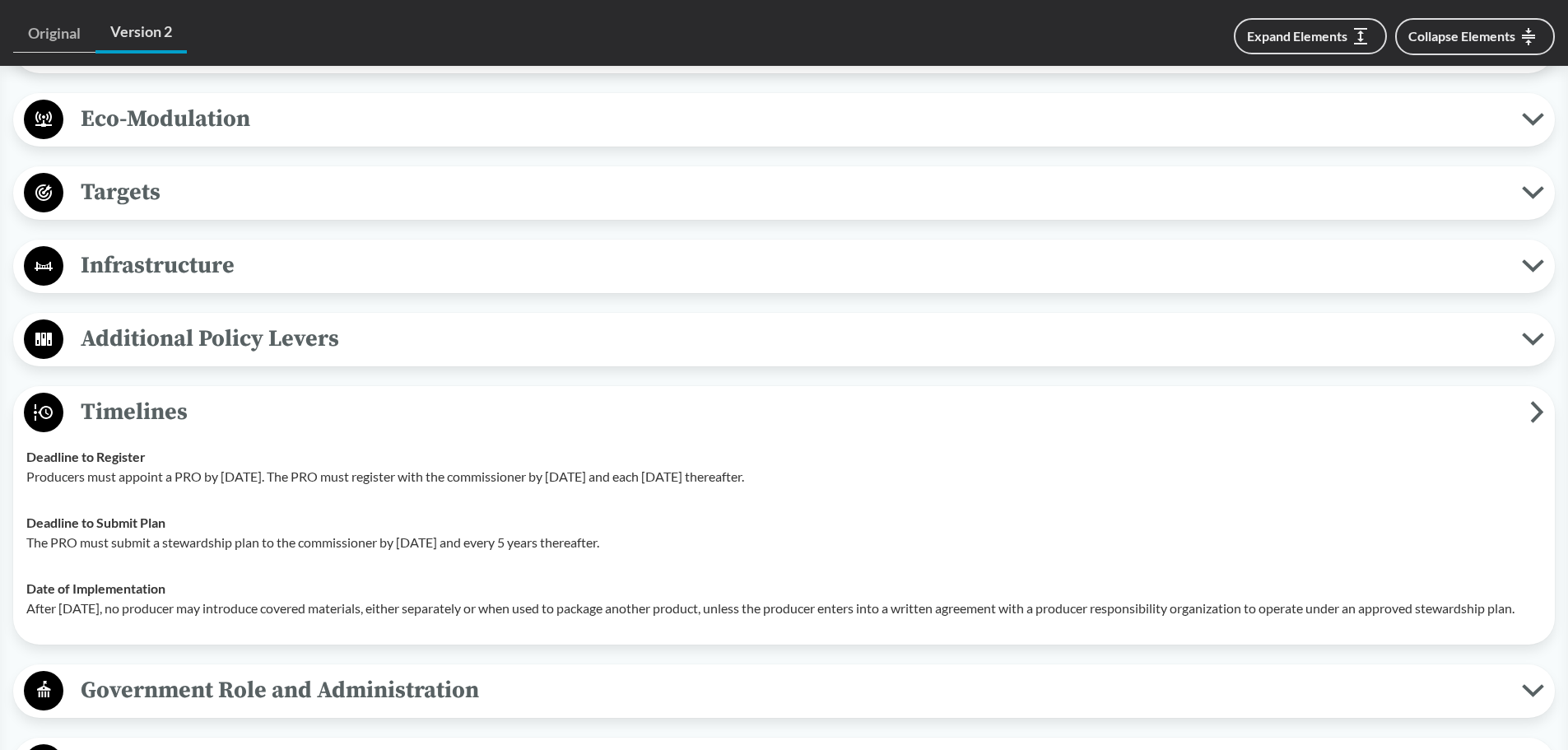
click at [334, 394] on span "Timelines" at bounding box center [797, 412] width 1466 height 37
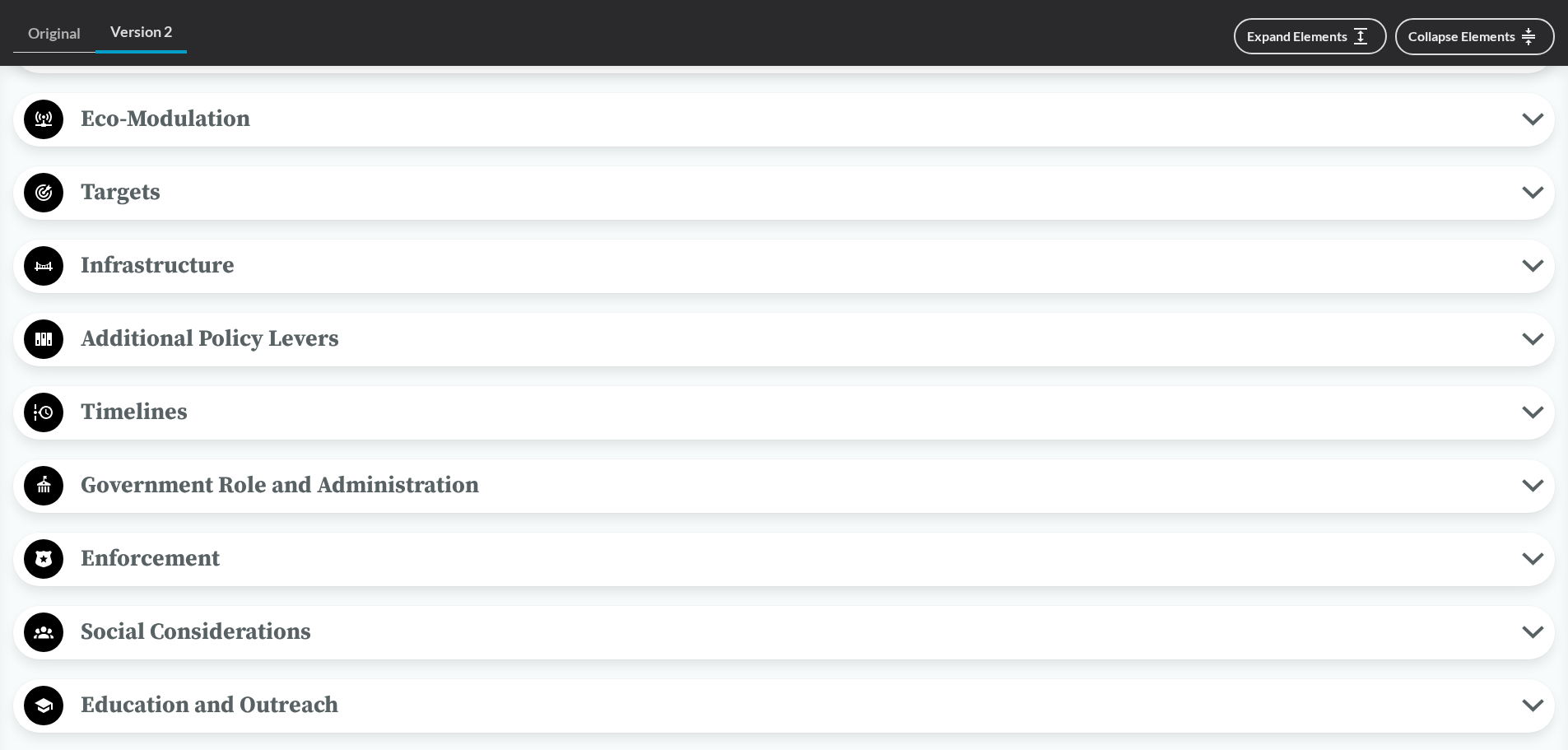
click at [535, 101] on span "Eco-Modulation" at bounding box center [793, 119] width 1458 height 37
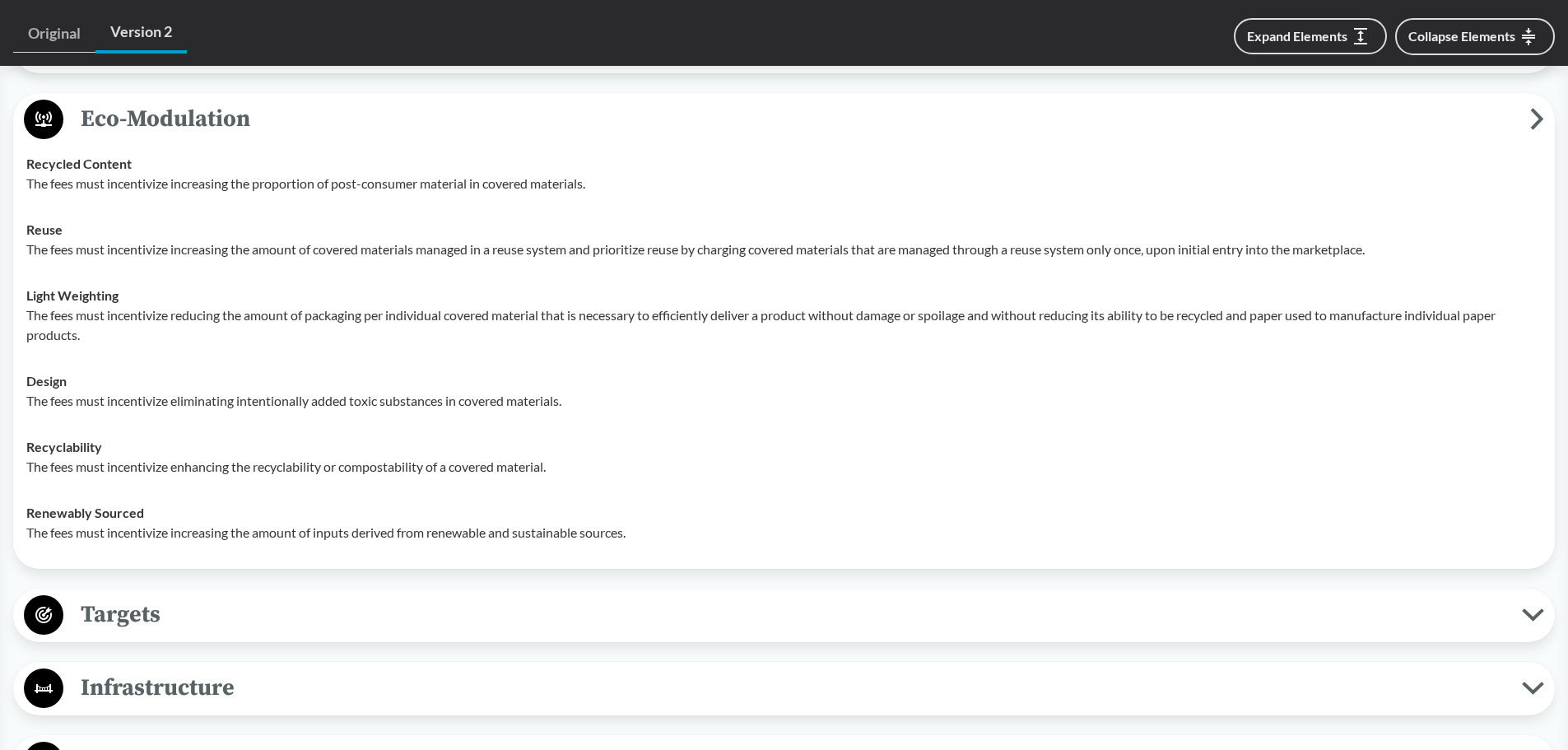
click at [219, 173] on p "The fees must incentivize increasing the proportion of post-consumer material i…" at bounding box center [784, 183] width 1515 height 20
click at [98, 182] on td "Recycled Content The fees must incentivize increasing the proportion of post-co…" at bounding box center [783, 173] width 1530 height 66
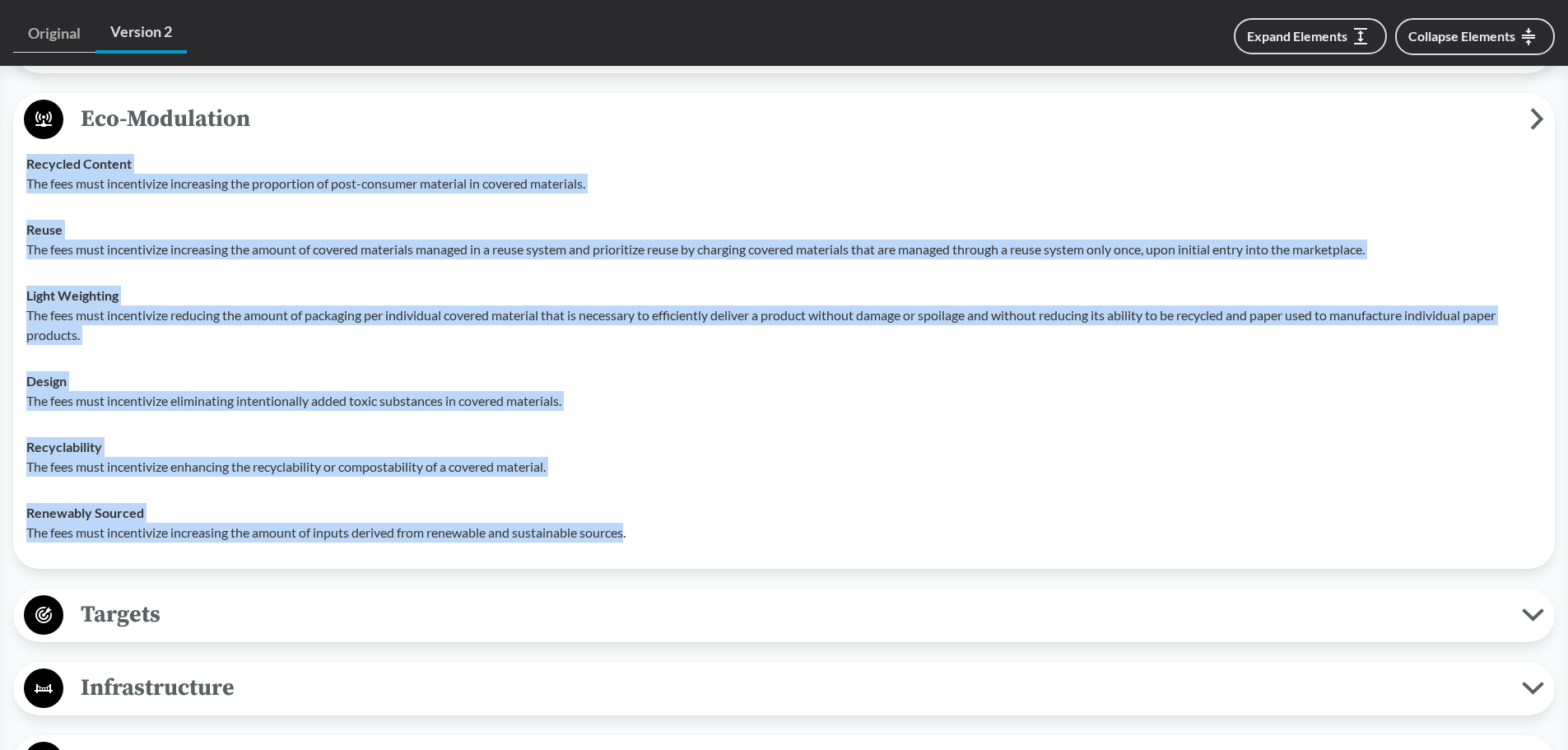
drag, startPoint x: 26, startPoint y: 138, endPoint x: 633, endPoint y: 509, distance: 711.4
click at [633, 509] on tbody "Recycled Content The fees must incentivize increasing the proportion of post-co…" at bounding box center [783, 349] width 1530 height 415
copy tbody "Recycled Content The fees must incentivize increasing the proportion of post-co…"
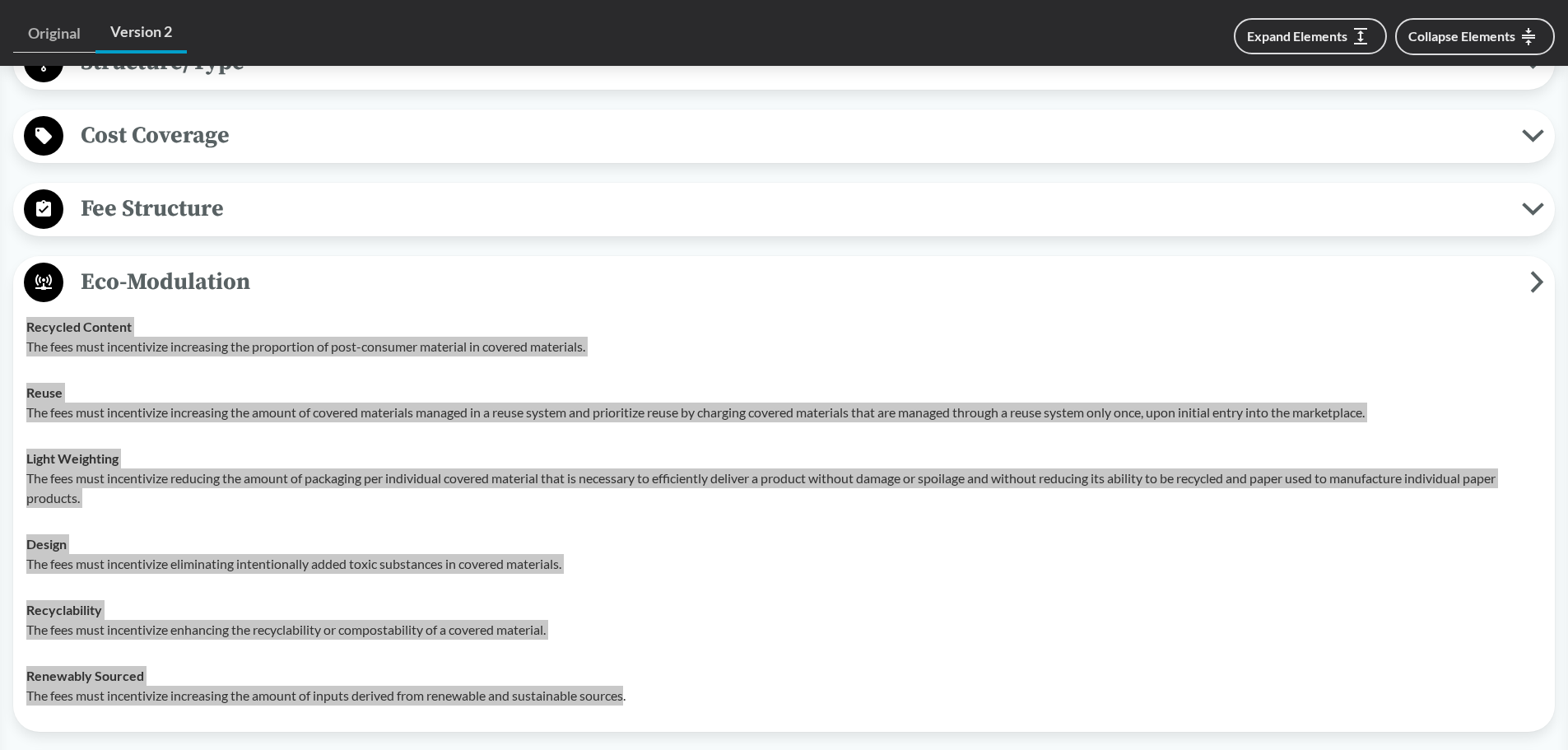
scroll to position [1070, 0]
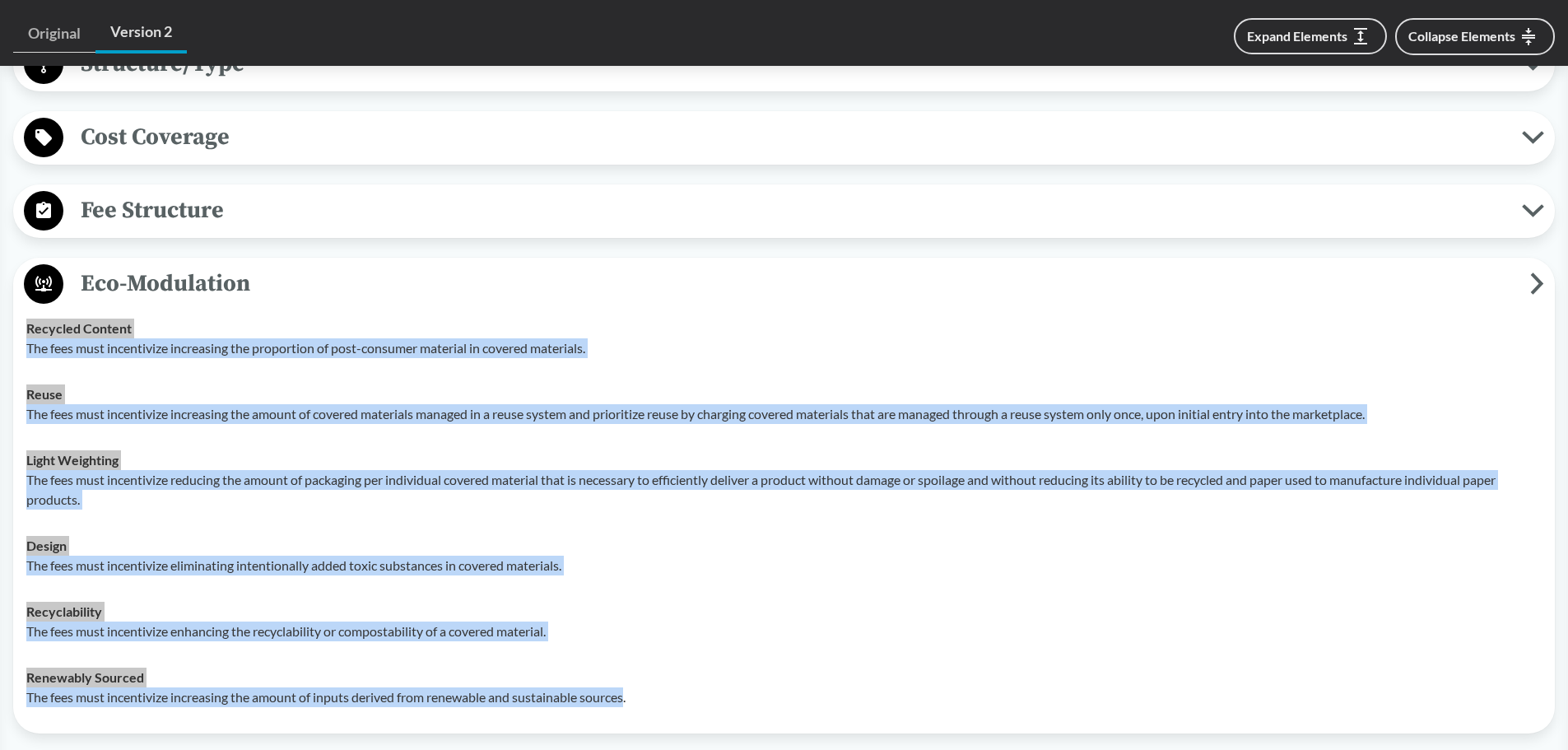
click at [264, 265] on span "Eco-Modulation" at bounding box center [797, 284] width 1466 height 37
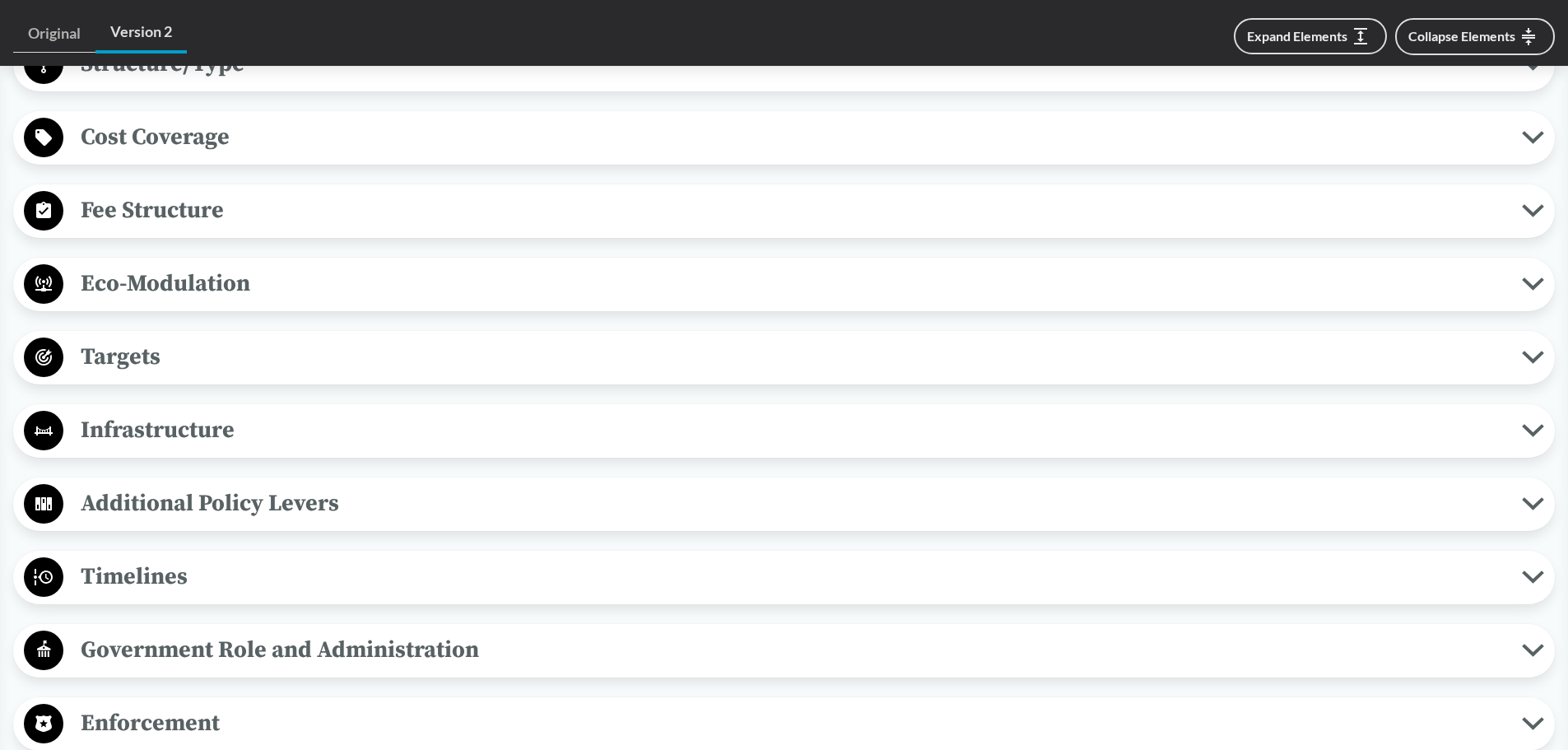
click at [299, 192] on span "Fee Structure" at bounding box center [793, 211] width 1458 height 37
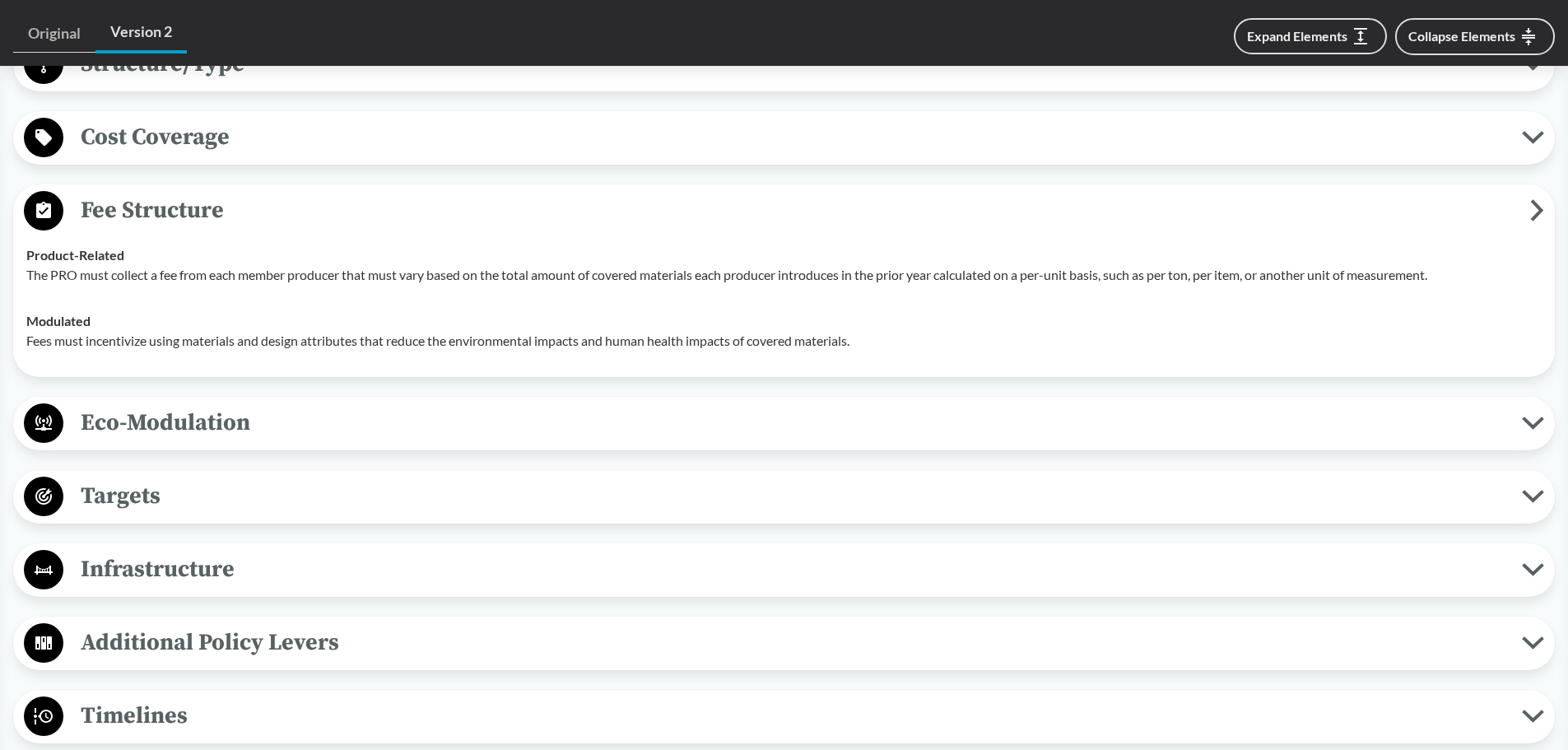
click at [299, 192] on span "Fee Structure" at bounding box center [797, 211] width 1466 height 37
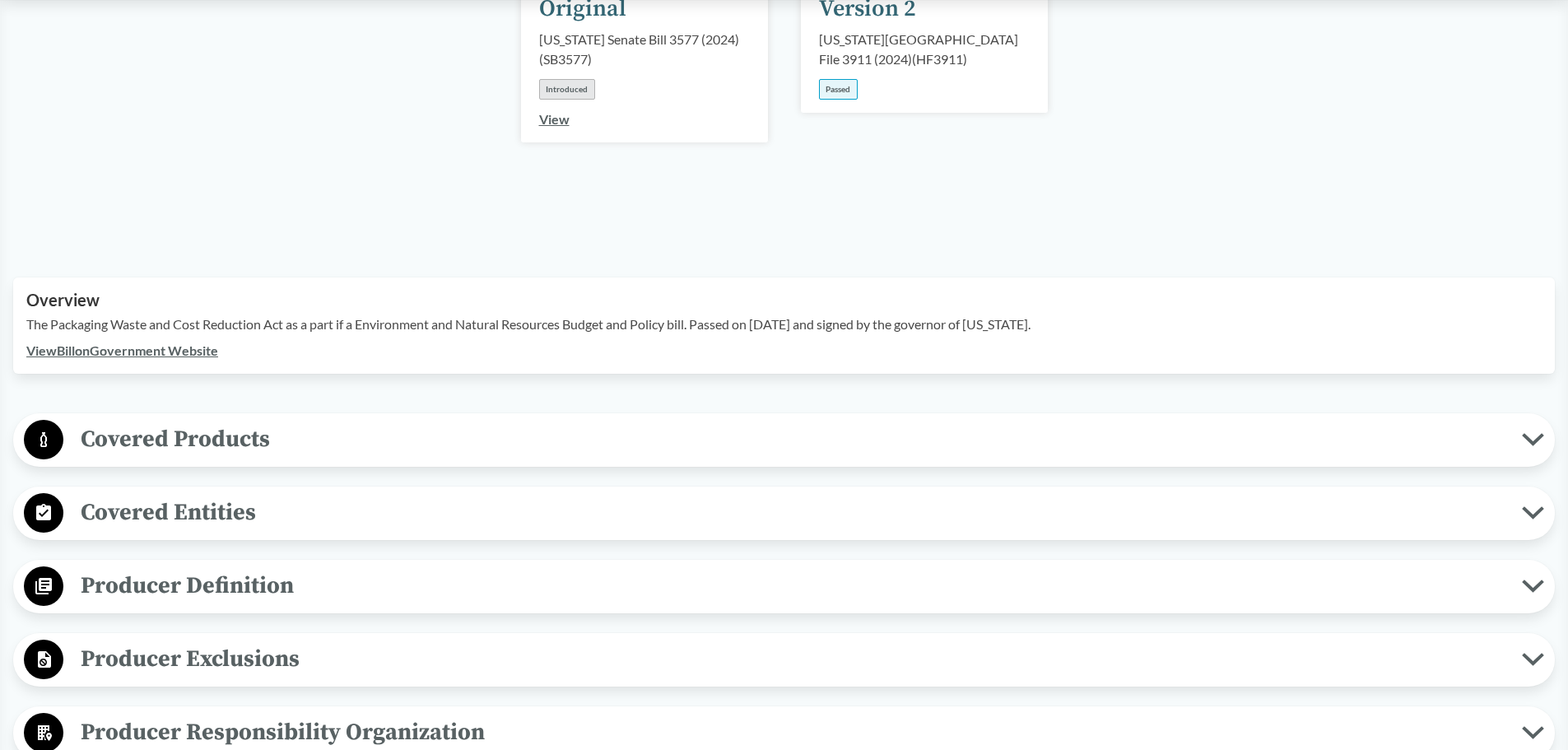
scroll to position [329, 0]
